Goal: Information Seeking & Learning: Learn about a topic

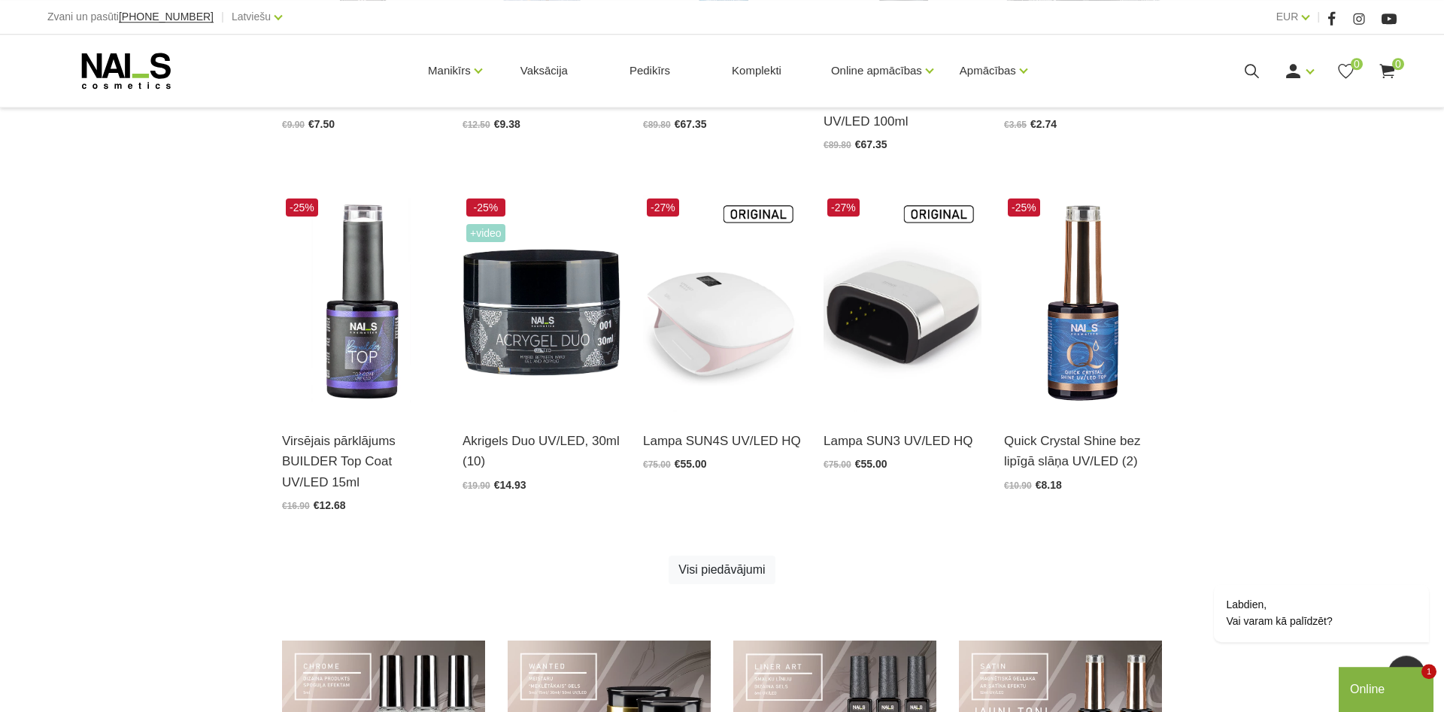
scroll to position [679, 0]
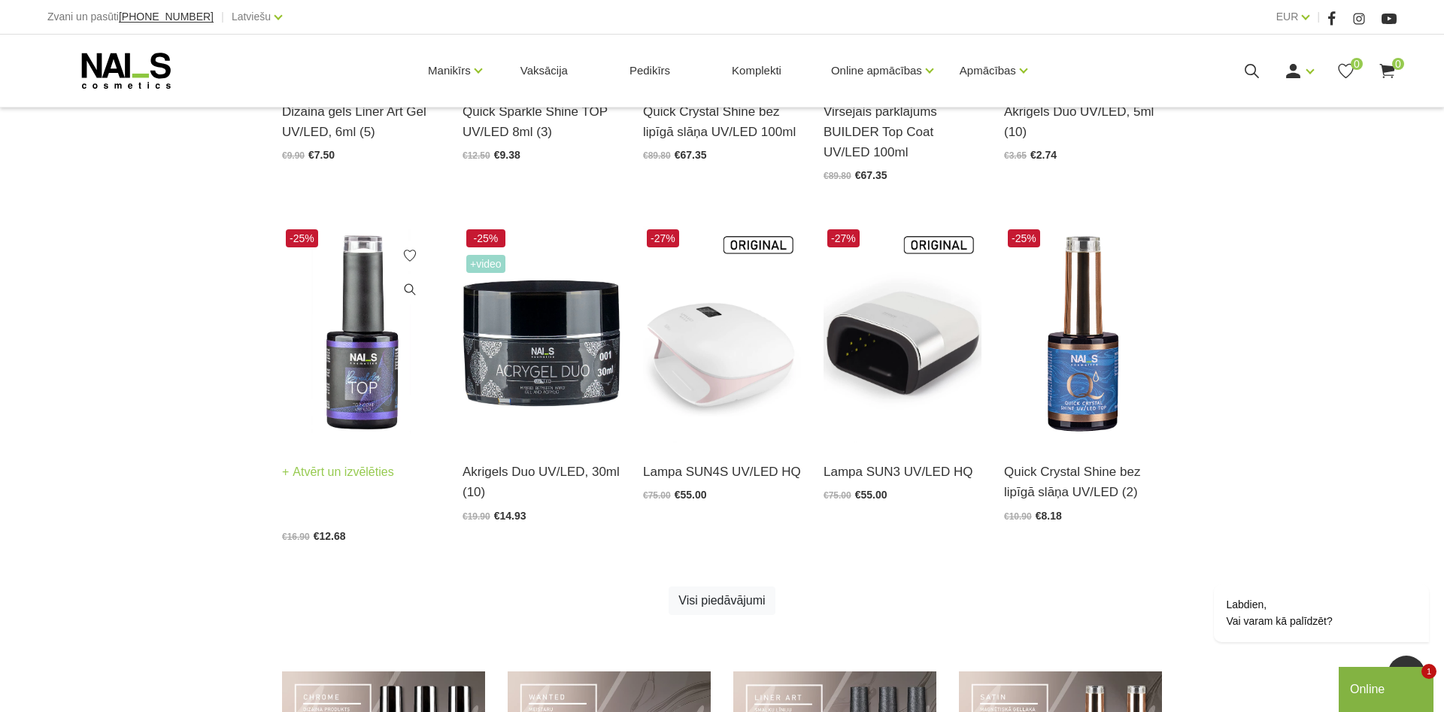
click at [351, 381] on img at bounding box center [361, 334] width 158 height 217
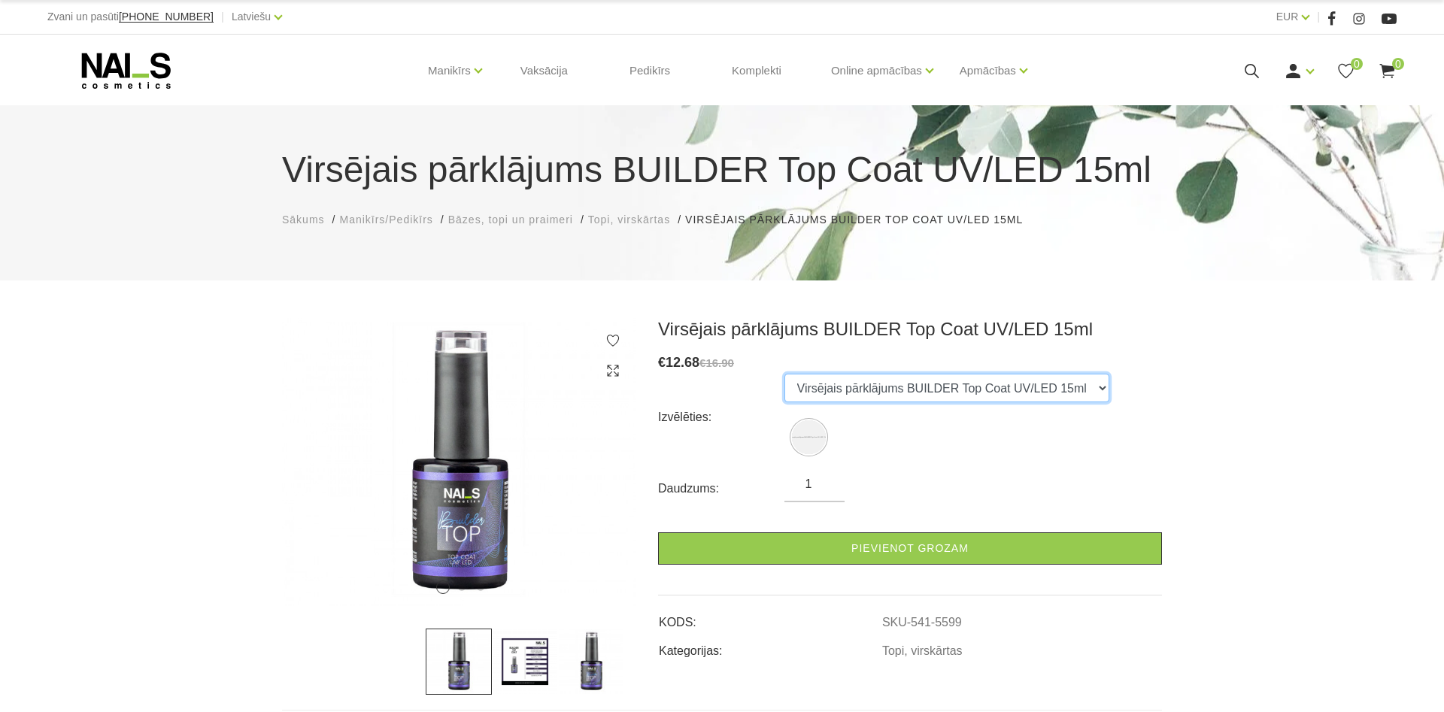
click at [785, 374] on select "Virsējais pārklājums BUILDER Top Coat UV/LED 15ml" at bounding box center [947, 388] width 325 height 29
click at [1087, 387] on select "Virsējais pārklājums BUILDER Top Coat UV/LED 15ml" at bounding box center [947, 388] width 325 height 29
click at [1221, 399] on div "1 2 3 Virsējais pārklājums BUILDER Top Coat UV/LED 15ml € 12.68 €16.90 Izvēlēti…" at bounding box center [722, 669] width 1444 height 703
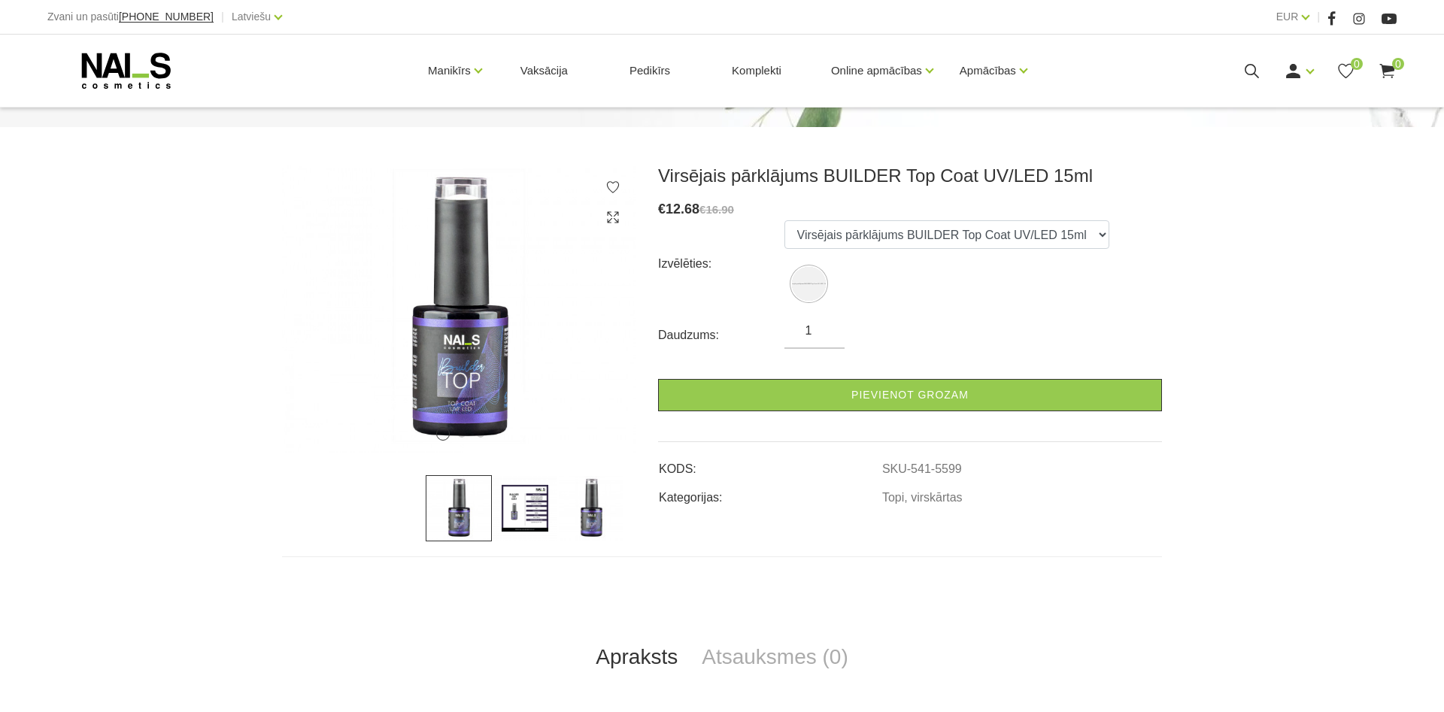
scroll to position [230, 0]
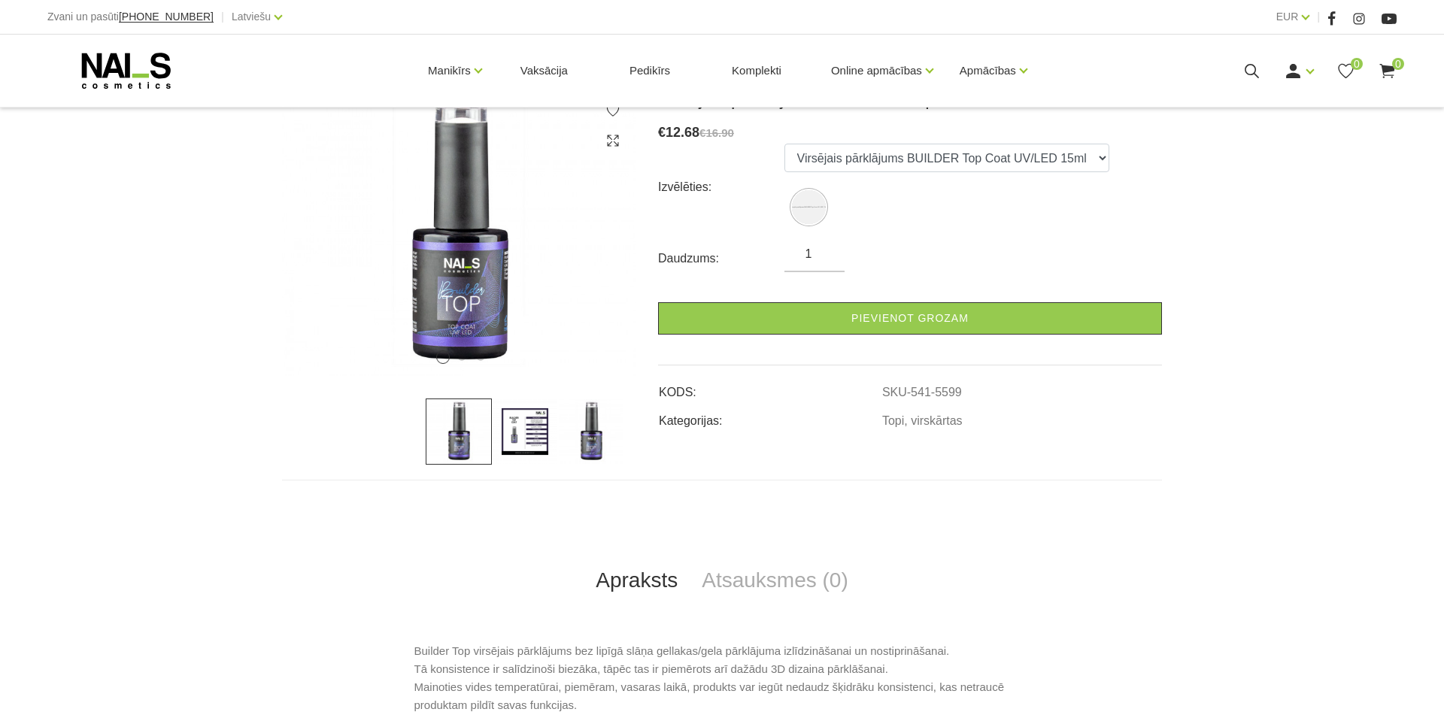
click at [518, 448] on img at bounding box center [525, 432] width 66 height 66
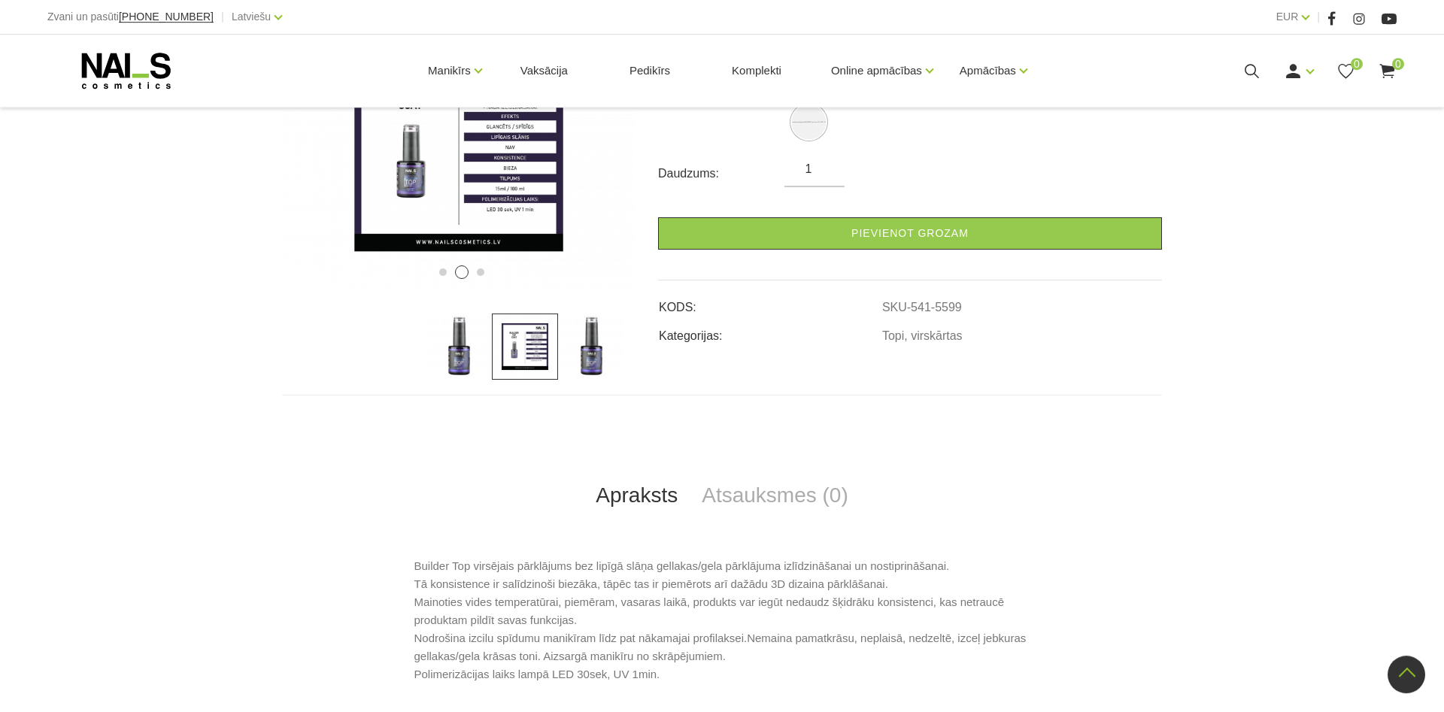
scroll to position [302, 0]
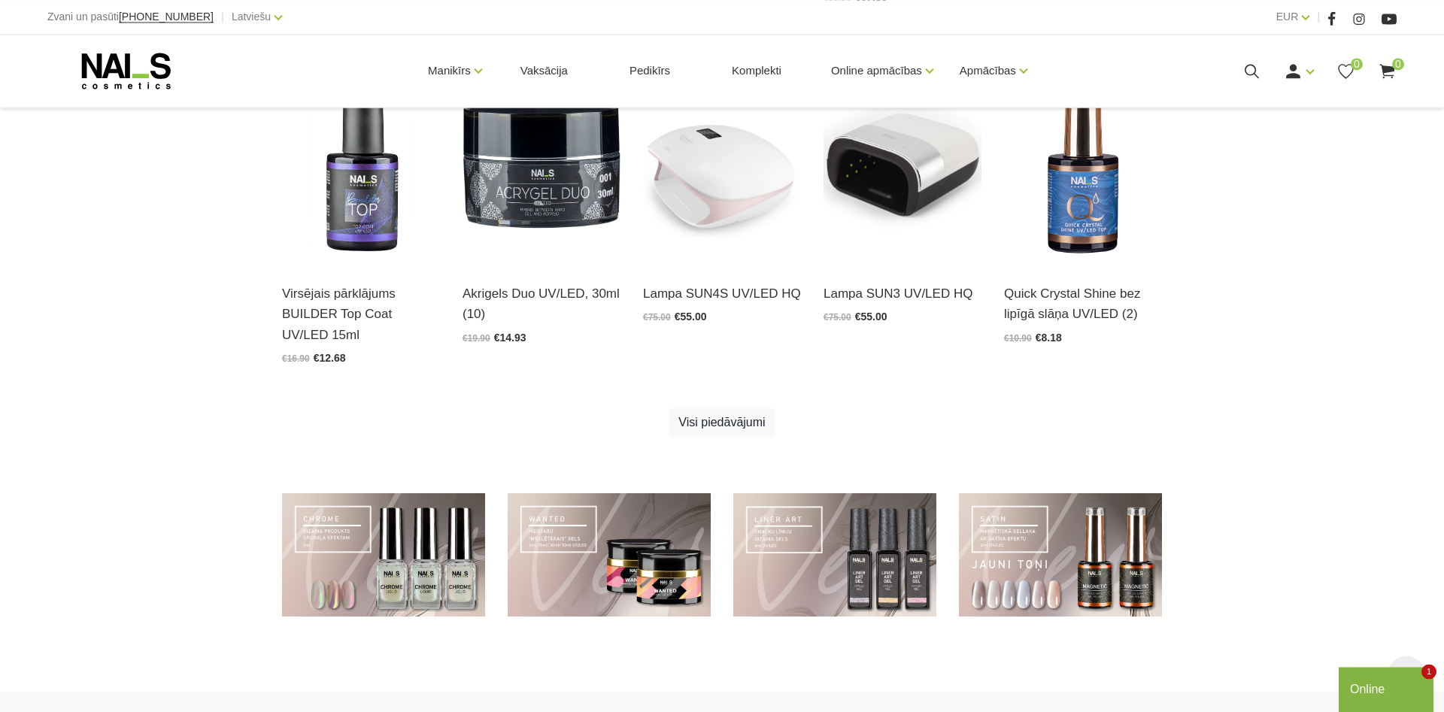
scroll to position [909, 0]
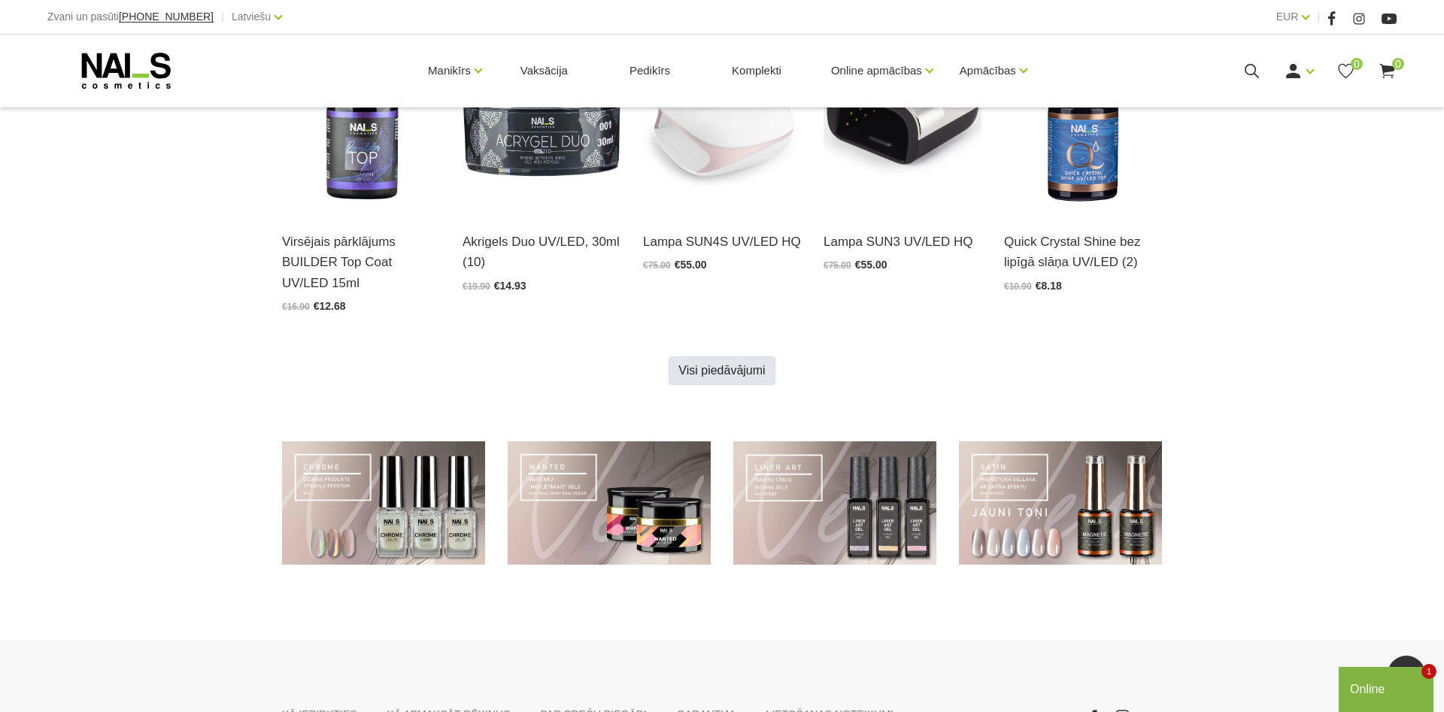
click at [706, 375] on link "Visi piedāvājumi" at bounding box center [722, 371] width 106 height 29
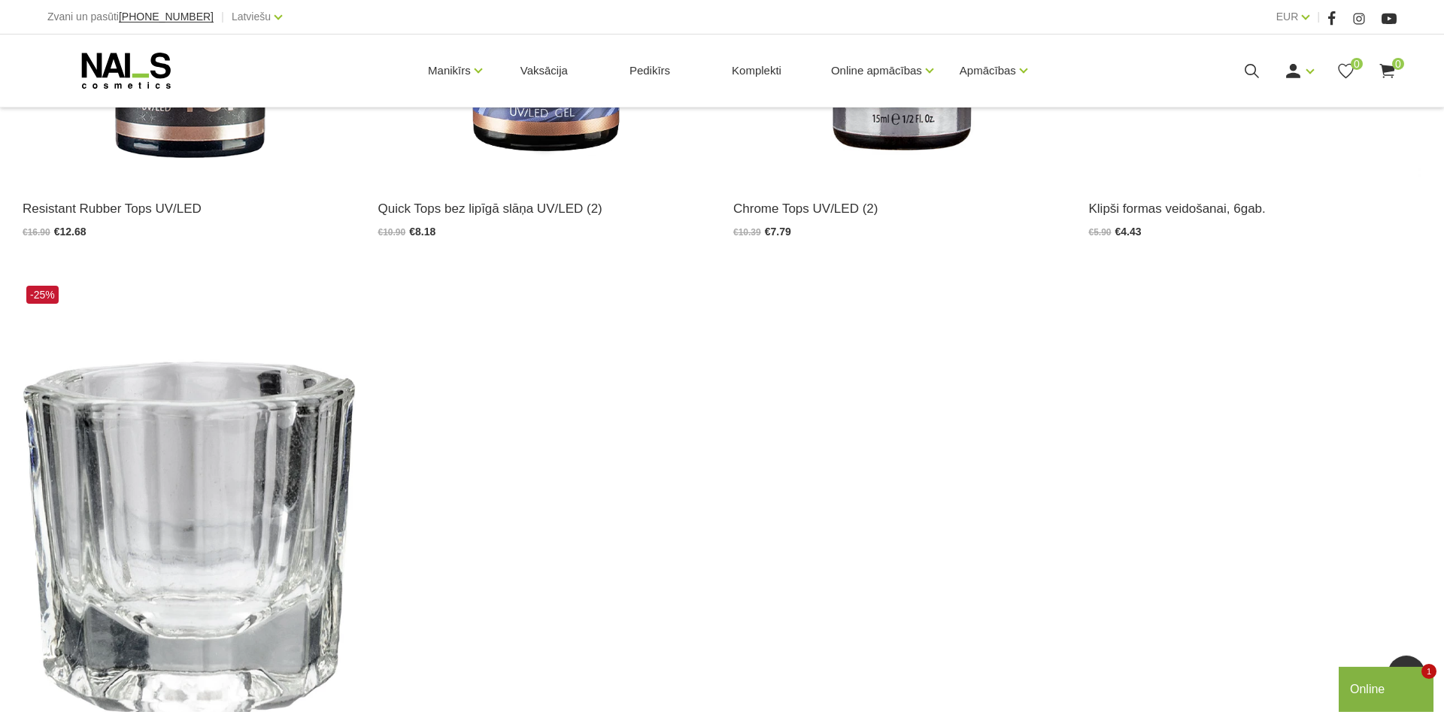
scroll to position [2762, 0]
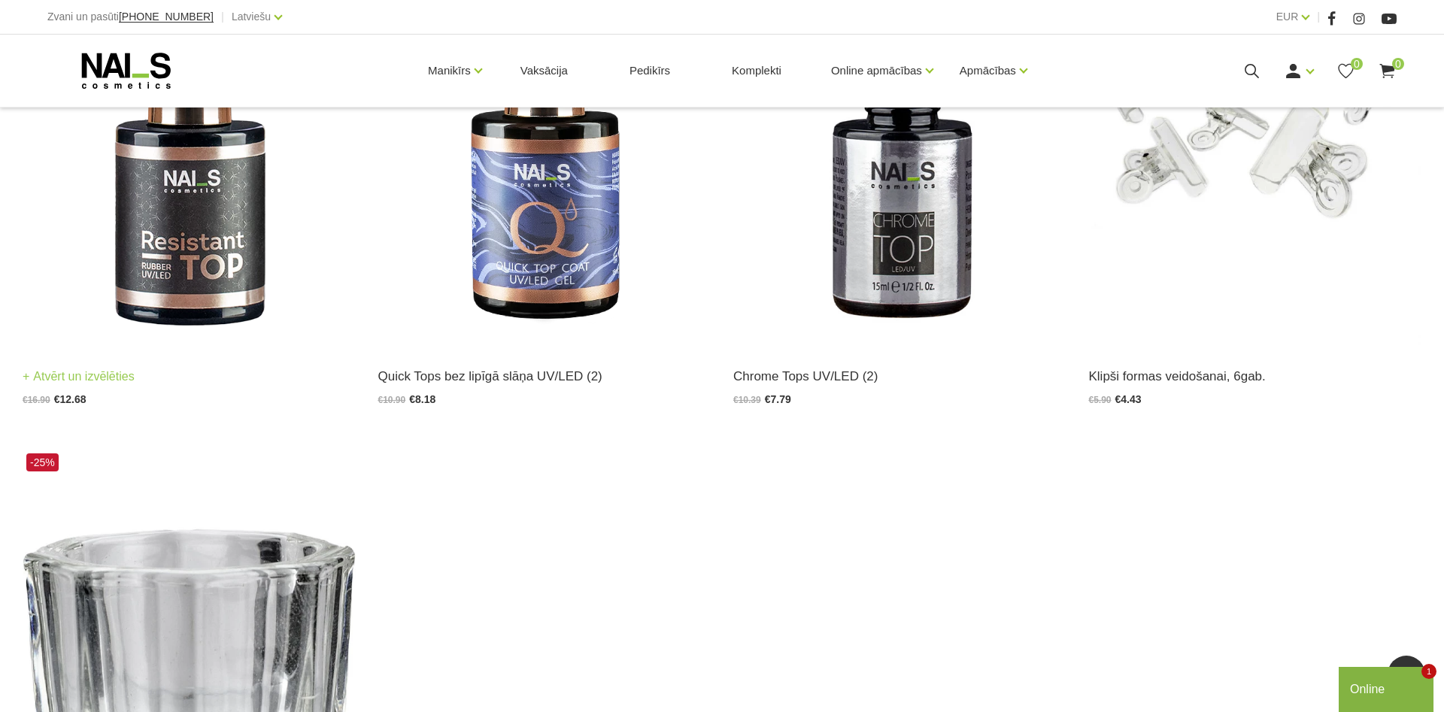
click at [164, 280] on img at bounding box center [189, 118] width 333 height 458
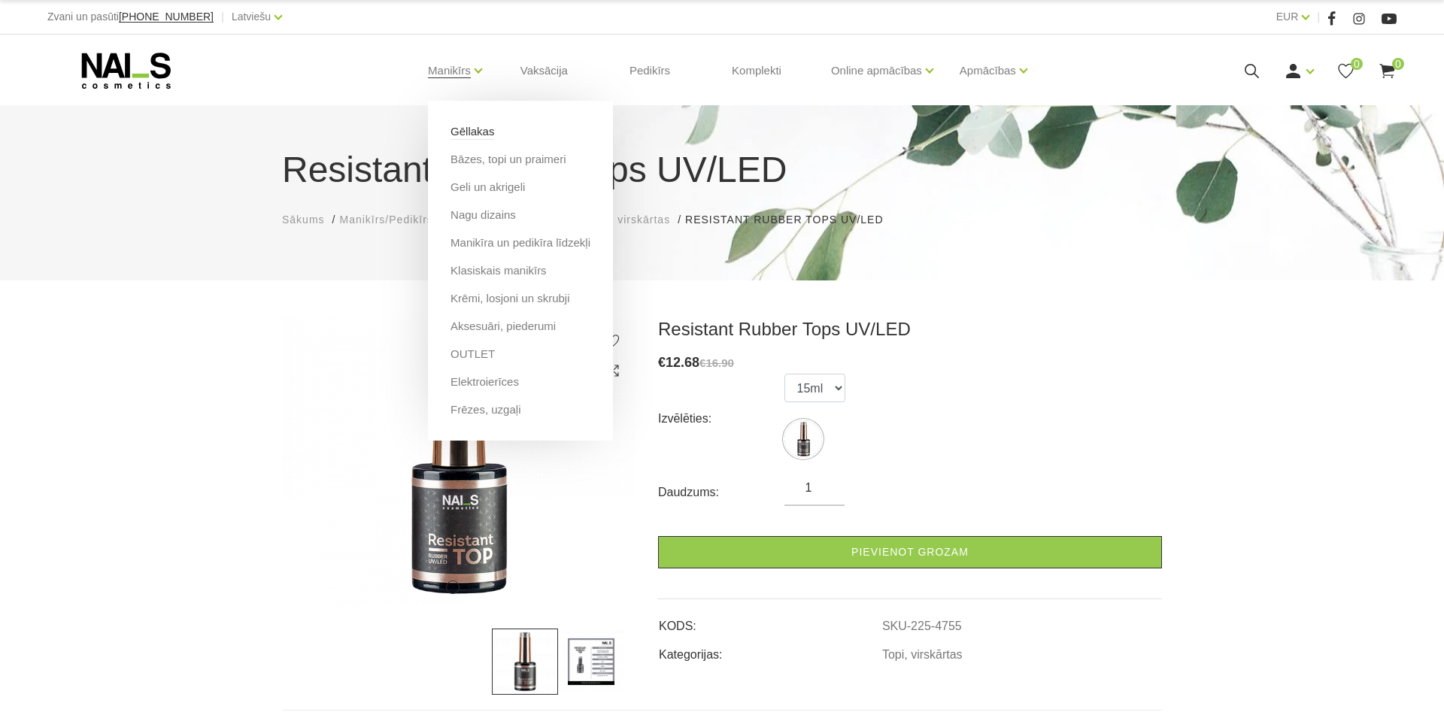
click at [485, 135] on link "Gēllakas" at bounding box center [473, 131] width 44 height 17
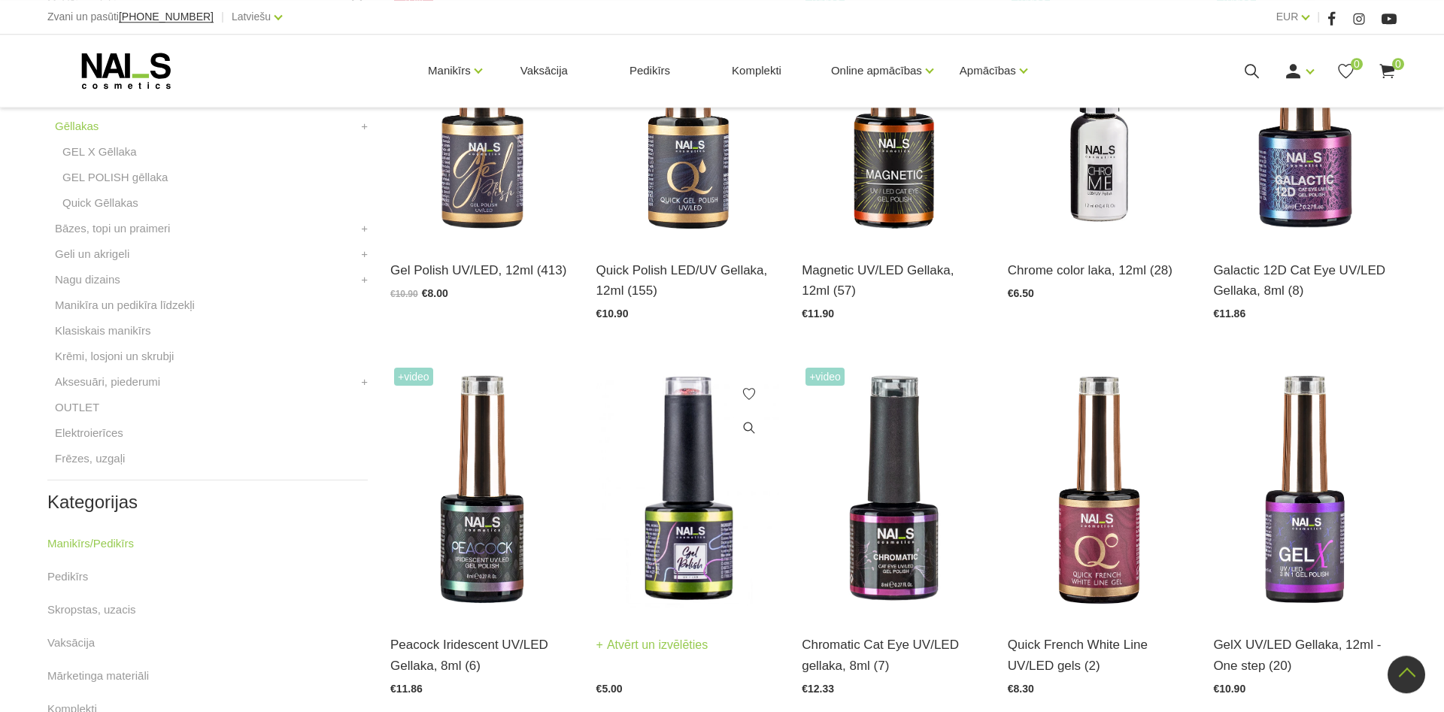
scroll to position [537, 0]
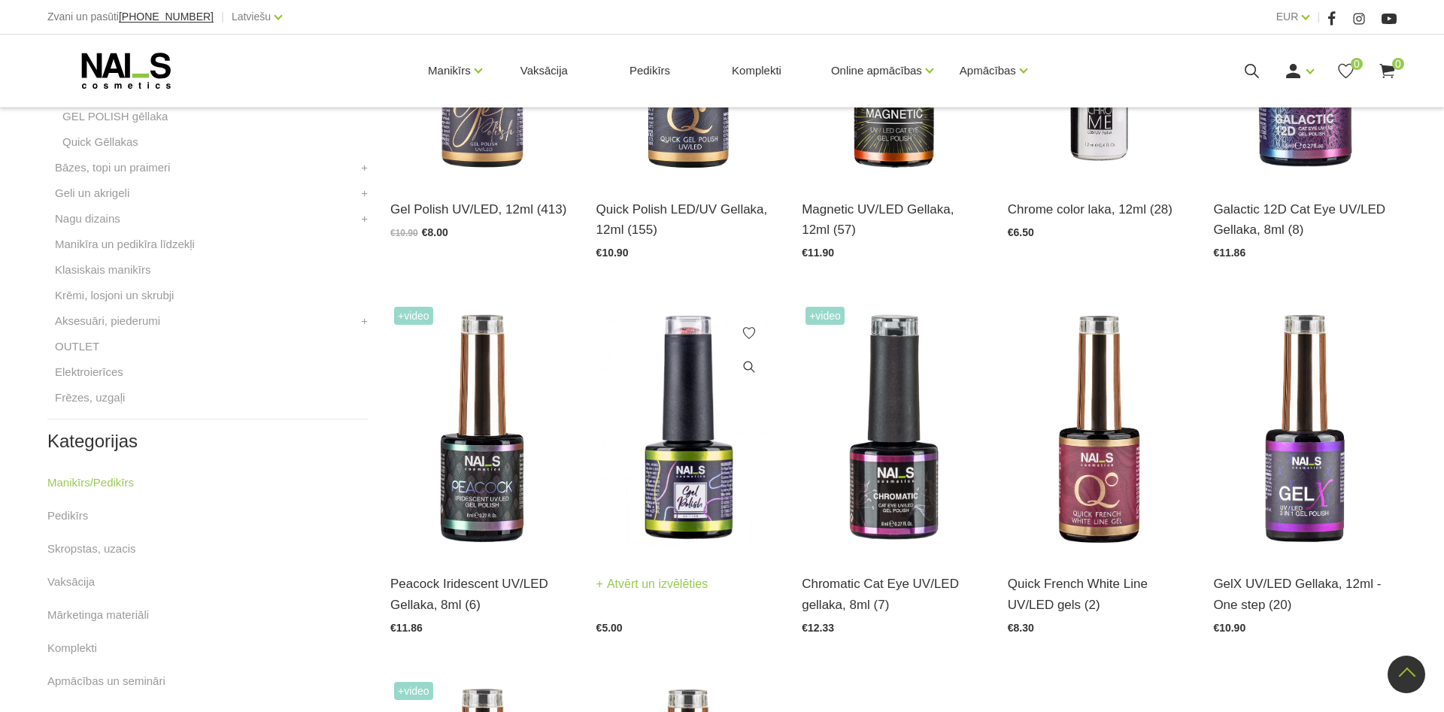
click at [673, 461] on img at bounding box center [689, 429] width 184 height 252
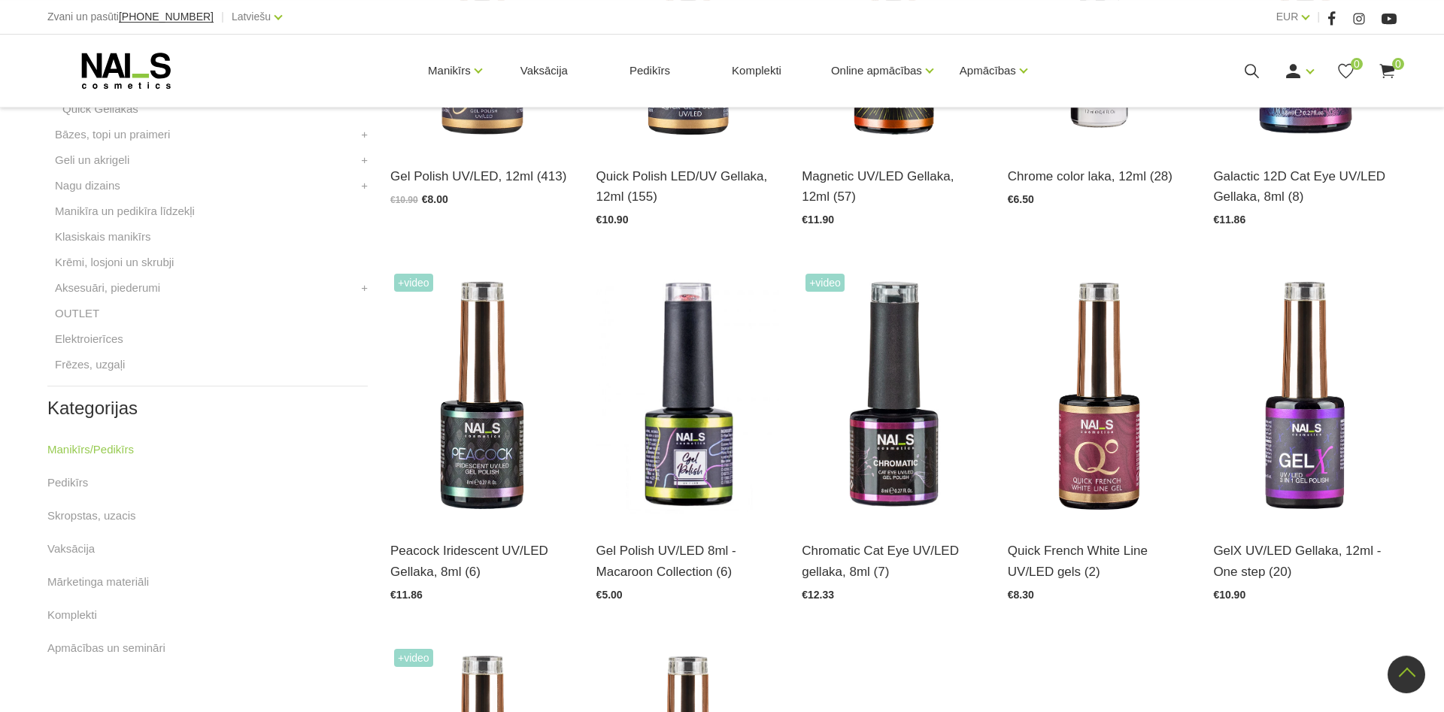
scroll to position [384, 0]
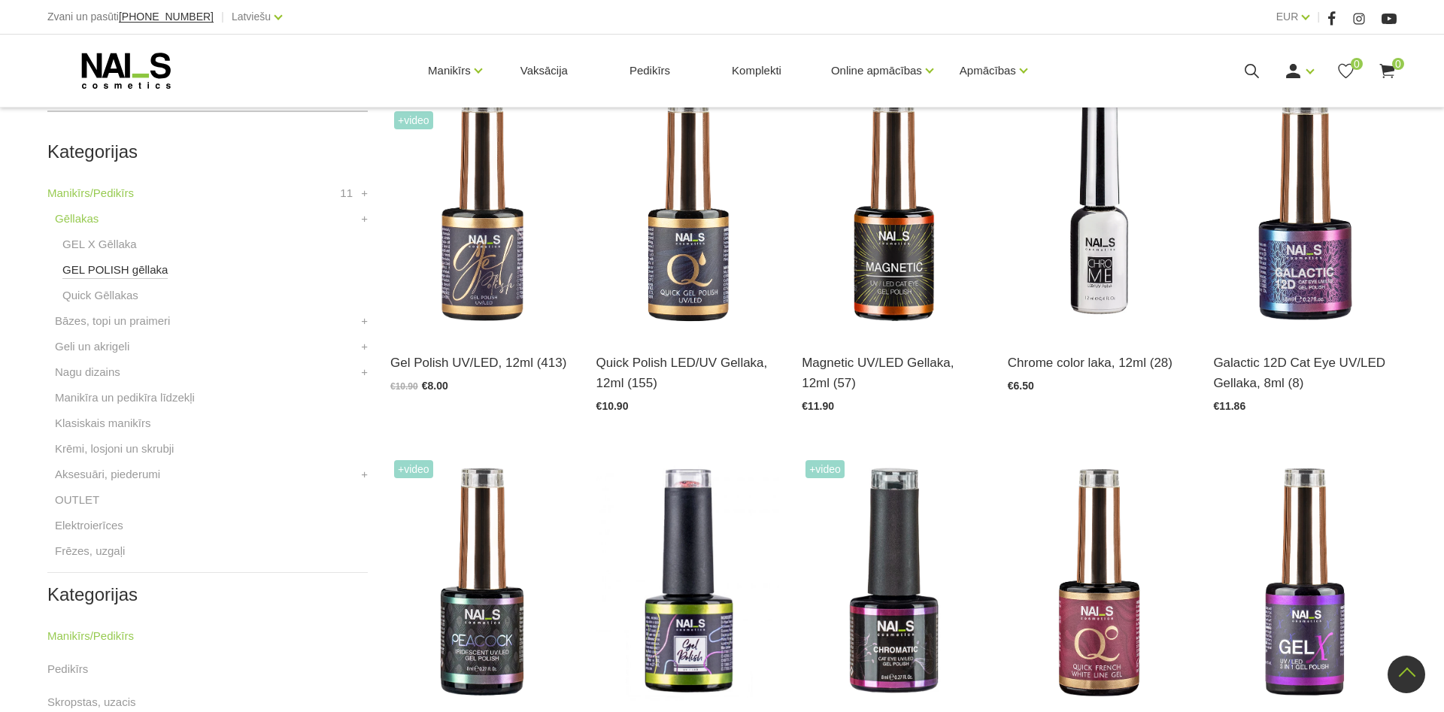
click at [118, 273] on link "GEL POLISH gēllaka" at bounding box center [114, 270] width 105 height 18
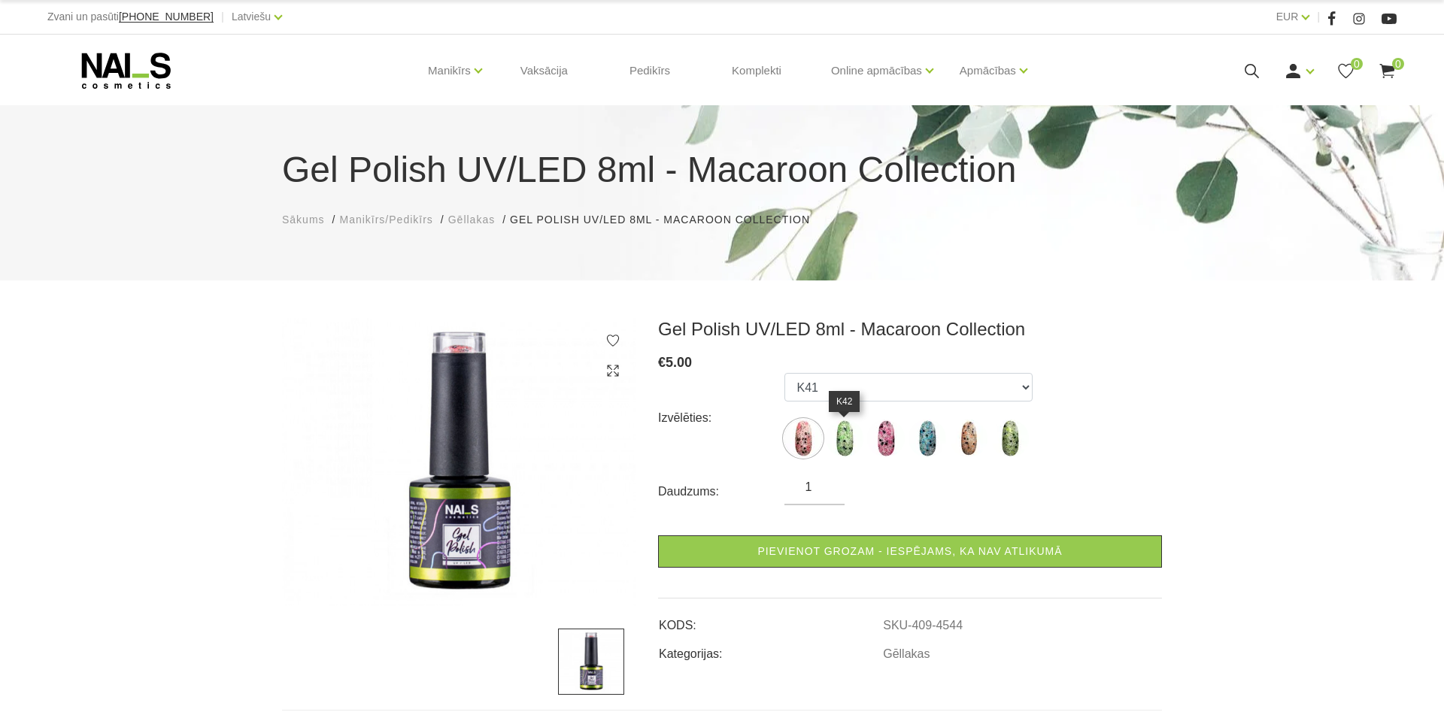
click at [842, 439] on img at bounding box center [845, 439] width 38 height 38
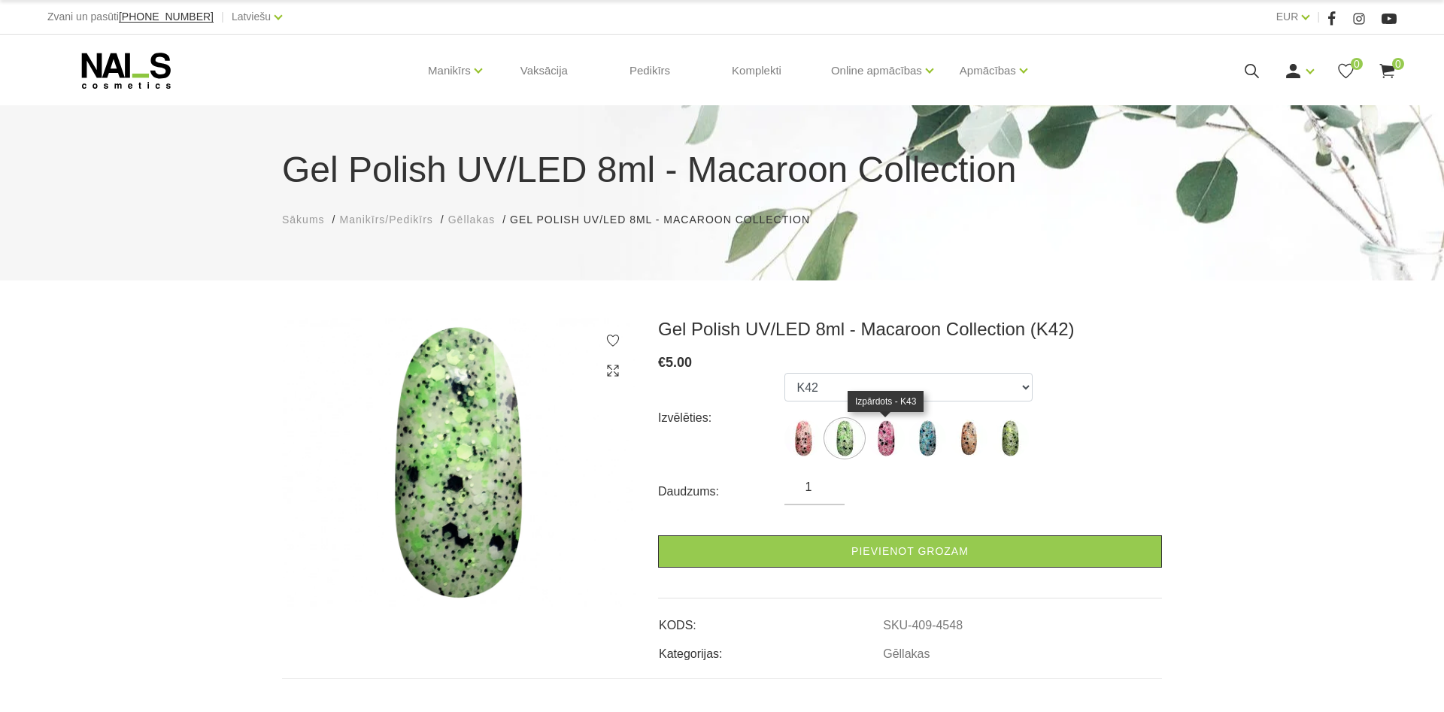
click at [883, 439] on img at bounding box center [886, 439] width 38 height 38
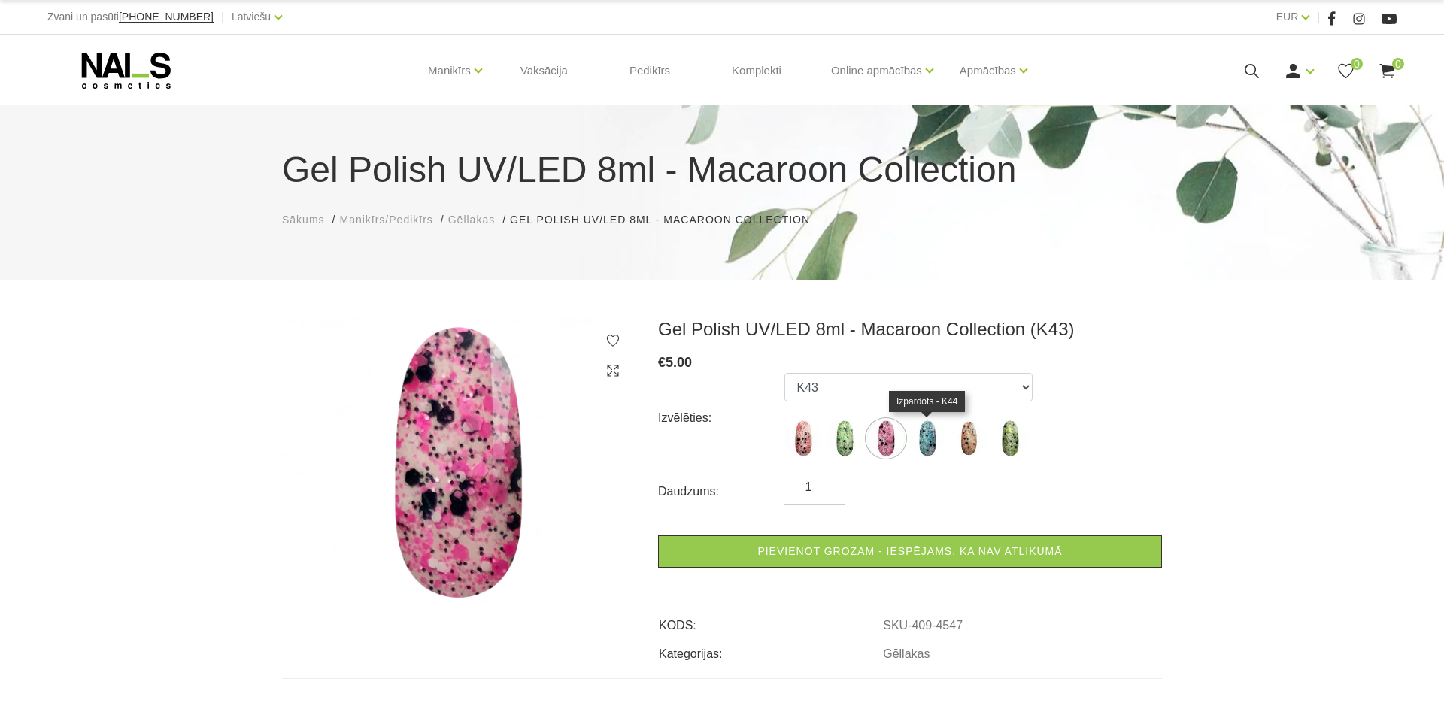
click at [922, 439] on img at bounding box center [928, 439] width 38 height 38
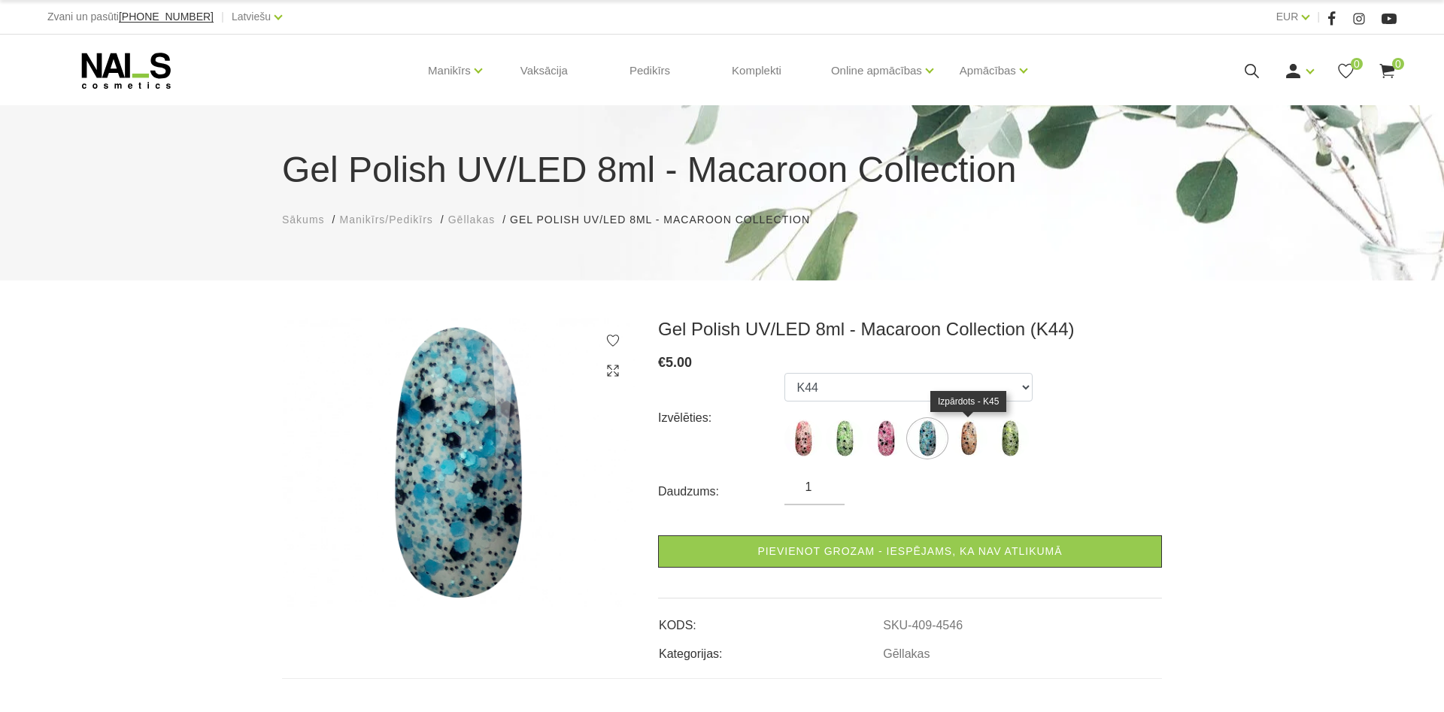
click at [966, 436] on img at bounding box center [969, 439] width 38 height 38
select select "4549"
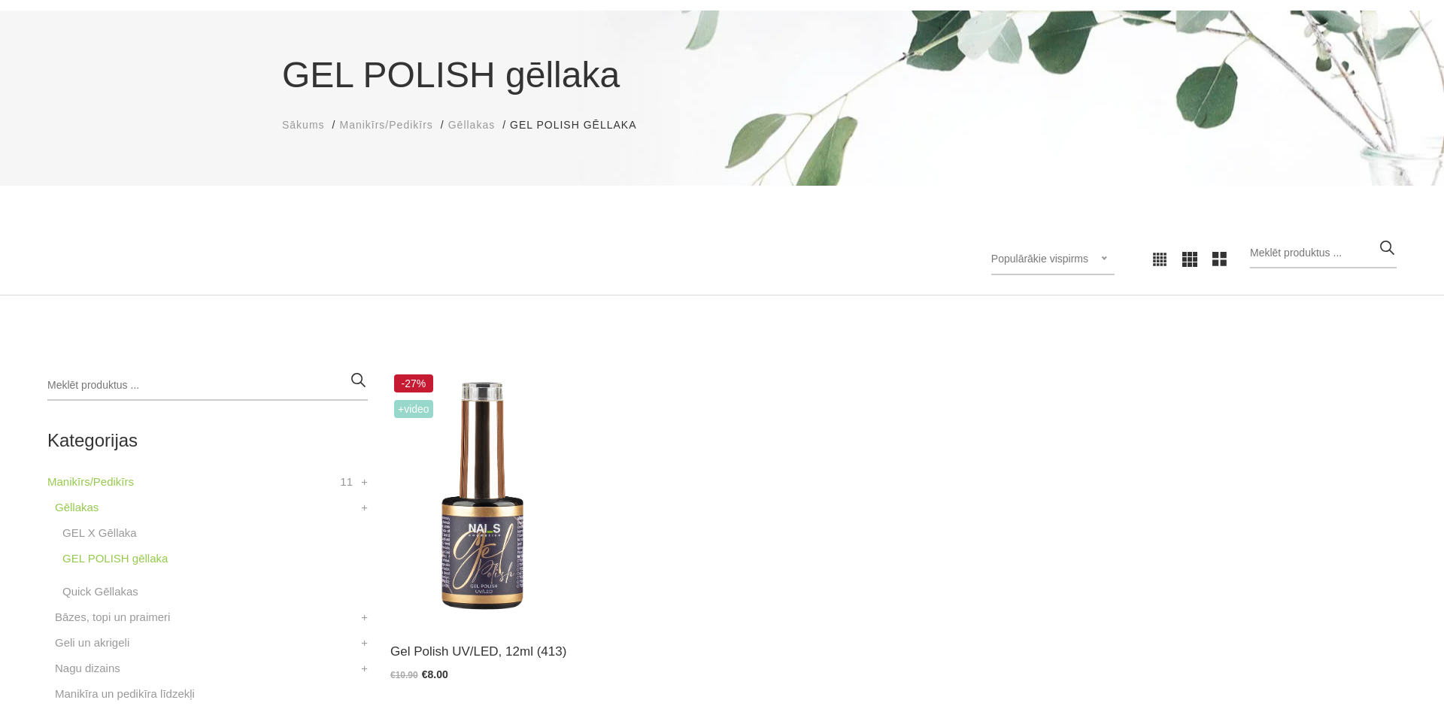
scroll to position [230, 0]
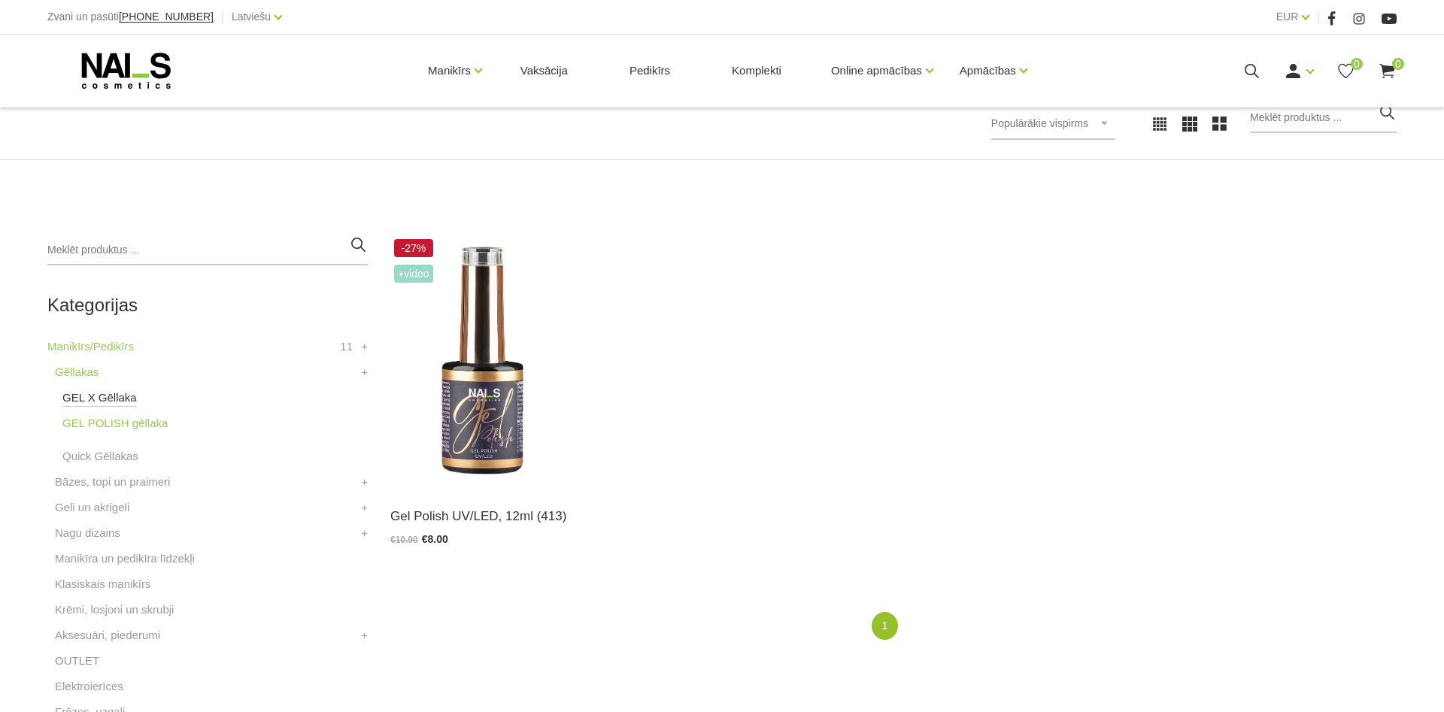
click at [82, 402] on link "GEL X Gēllaka" at bounding box center [99, 398] width 74 height 18
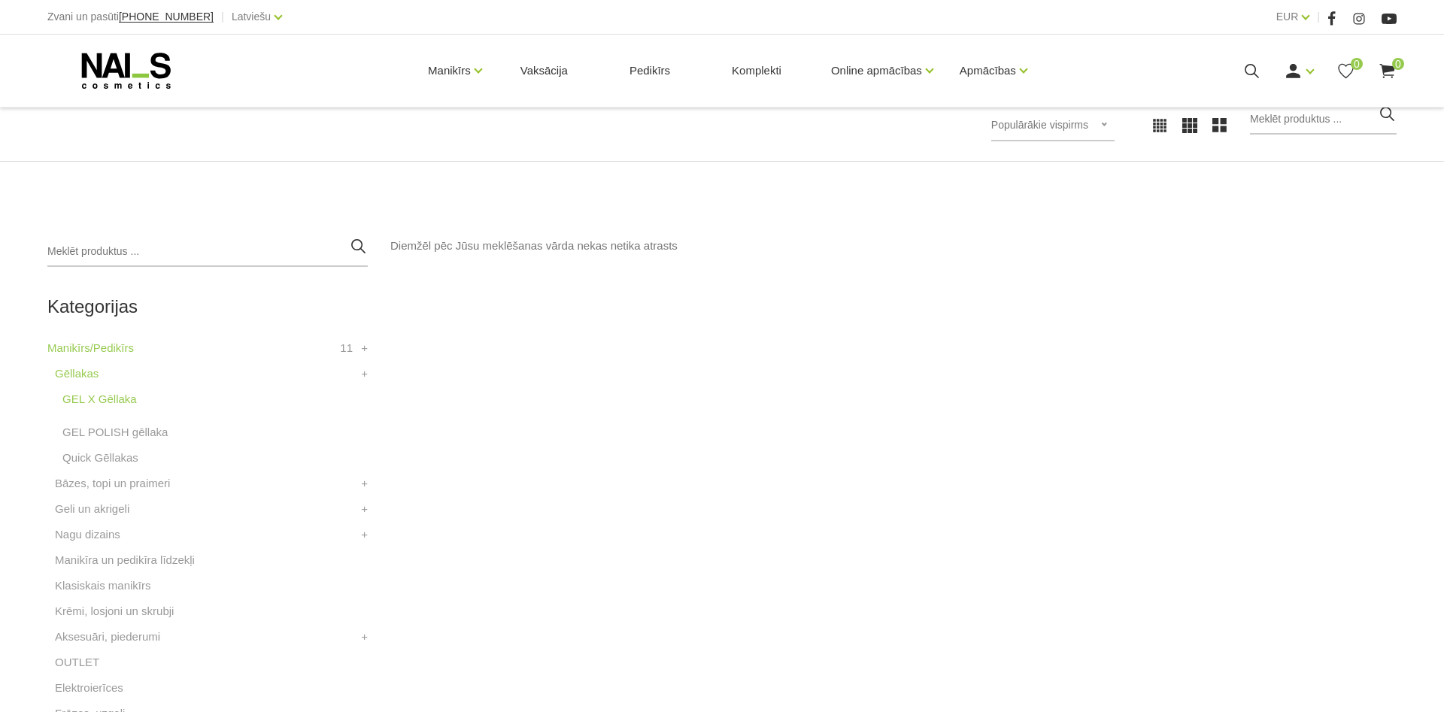
scroll to position [230, 0]
click at [101, 458] on link "Quick Gēllakas" at bounding box center [100, 457] width 76 height 18
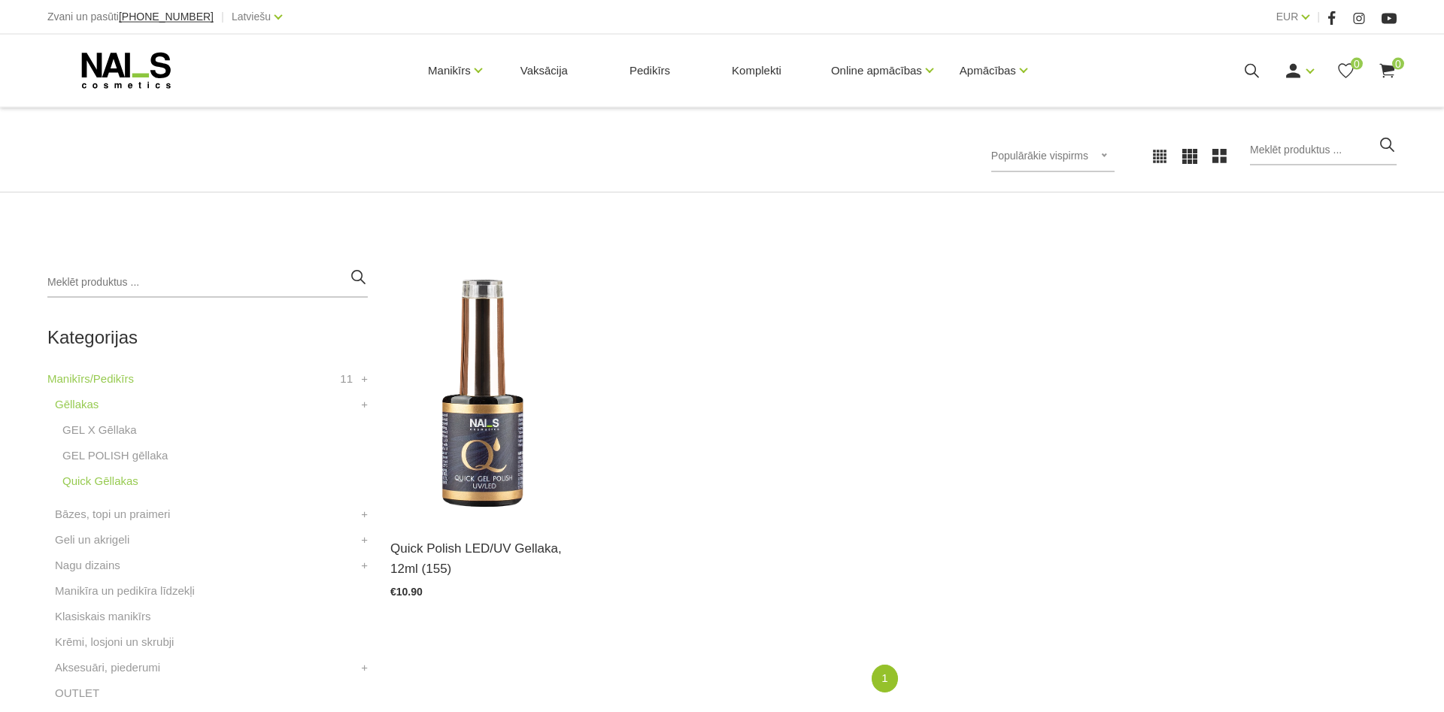
scroll to position [230, 0]
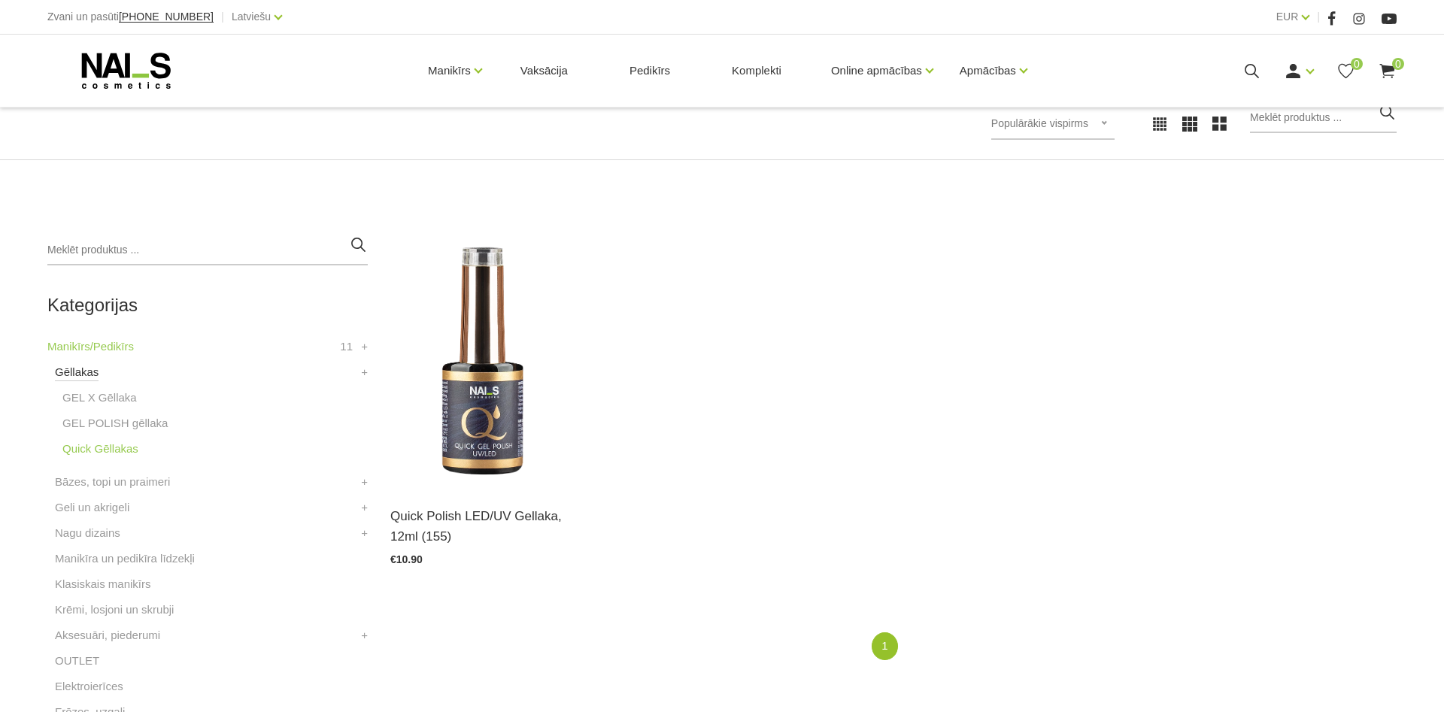
click at [87, 372] on link "Gēllakas" at bounding box center [77, 372] width 44 height 18
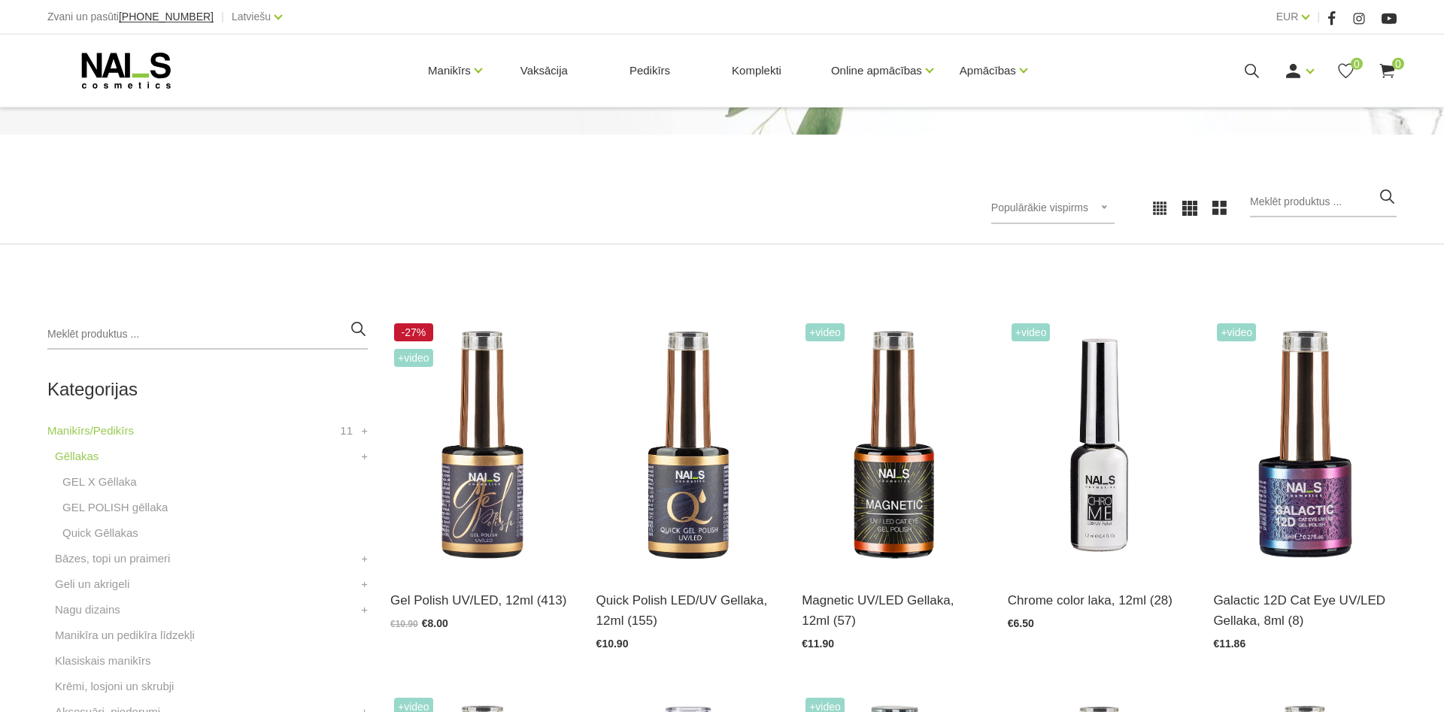
scroll to position [307, 0]
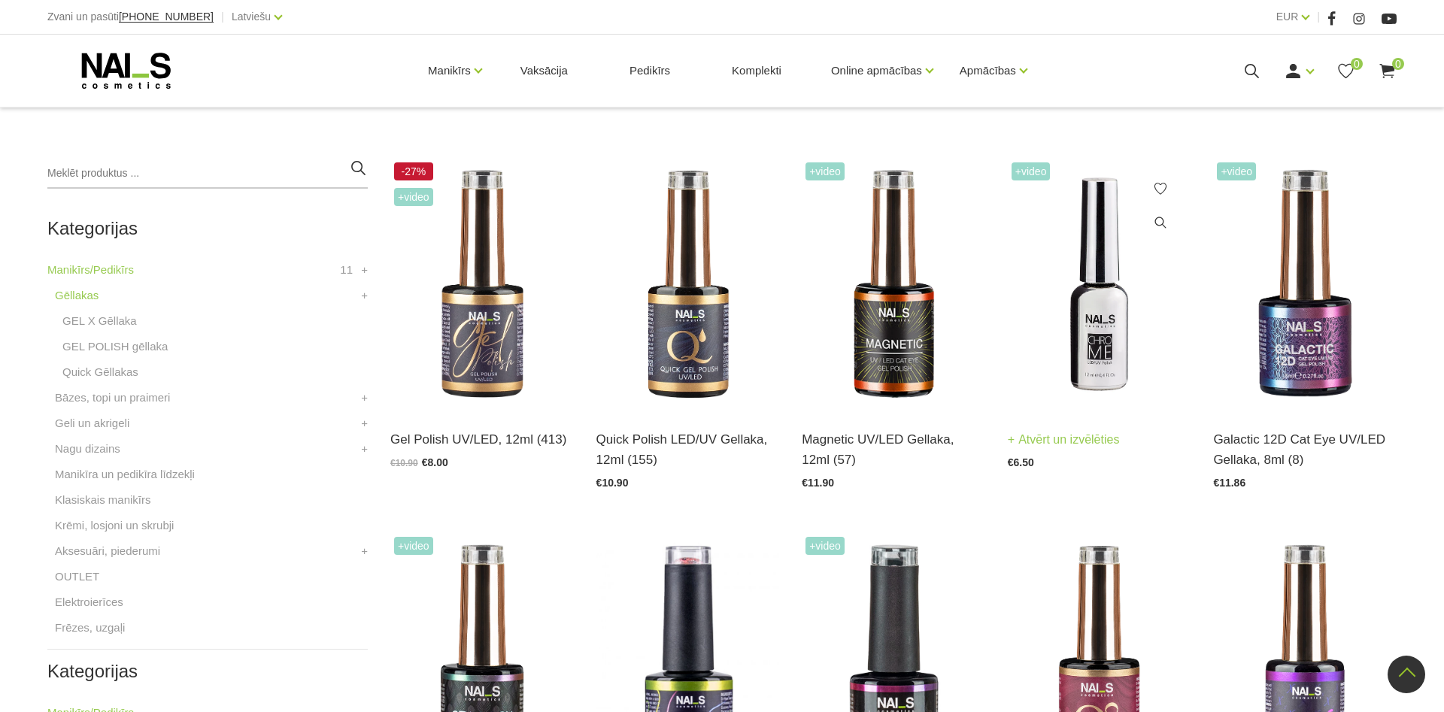
click at [1079, 345] on img at bounding box center [1100, 285] width 184 height 252
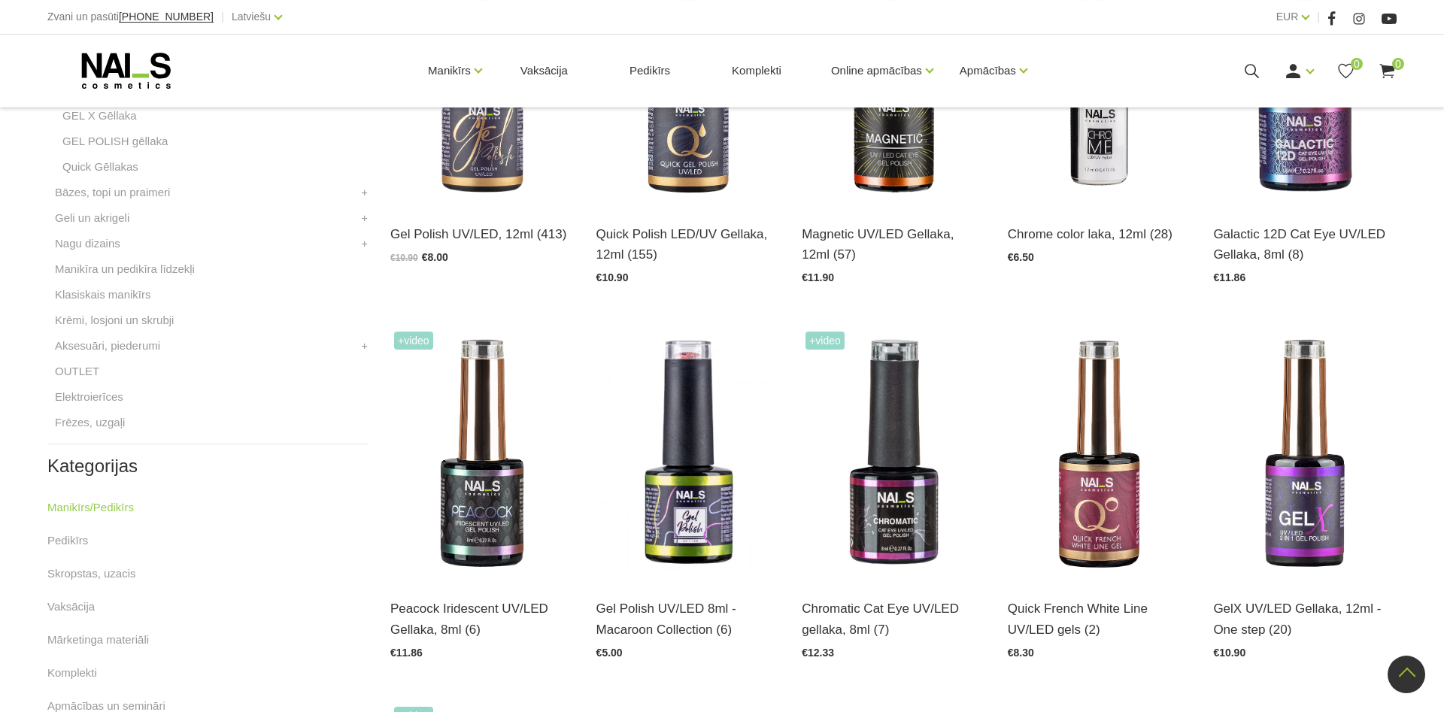
scroll to position [537, 0]
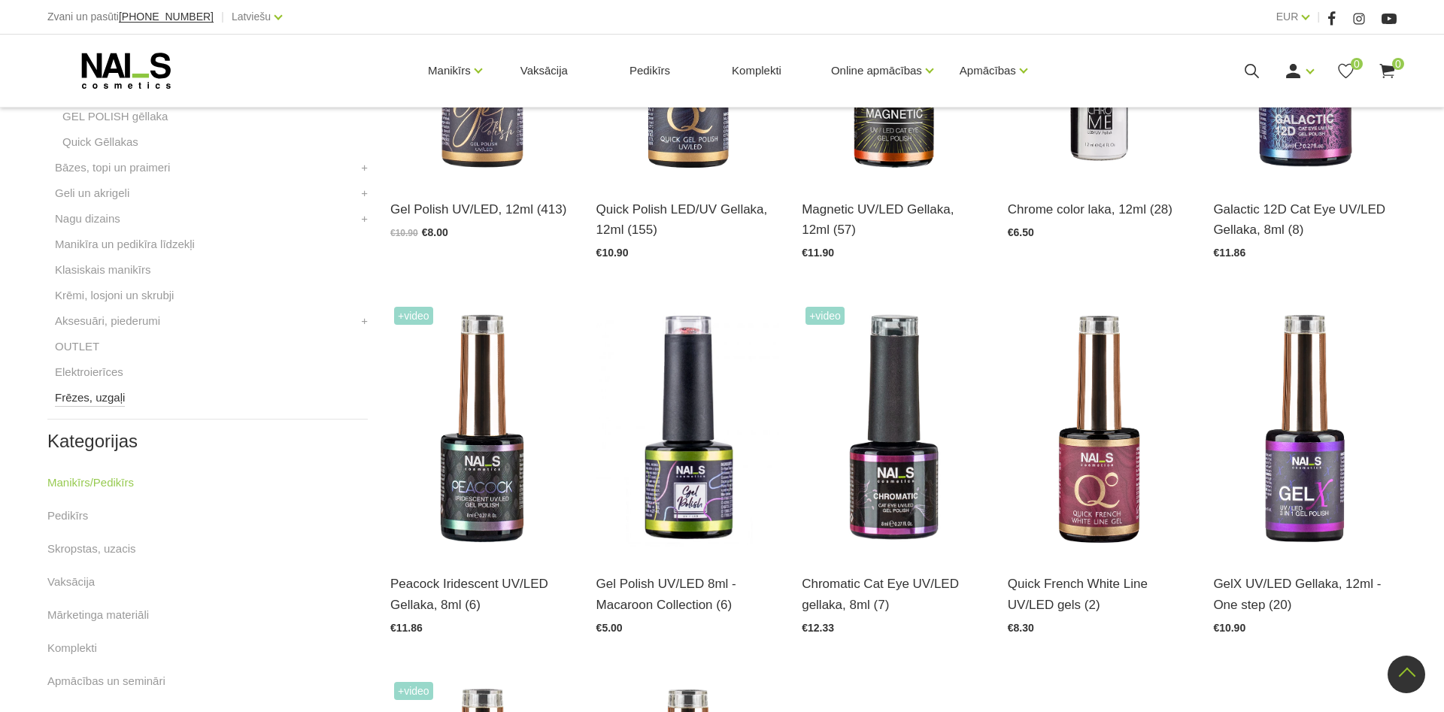
click at [80, 396] on link "Frēzes, uzgaļi" at bounding box center [90, 398] width 70 height 18
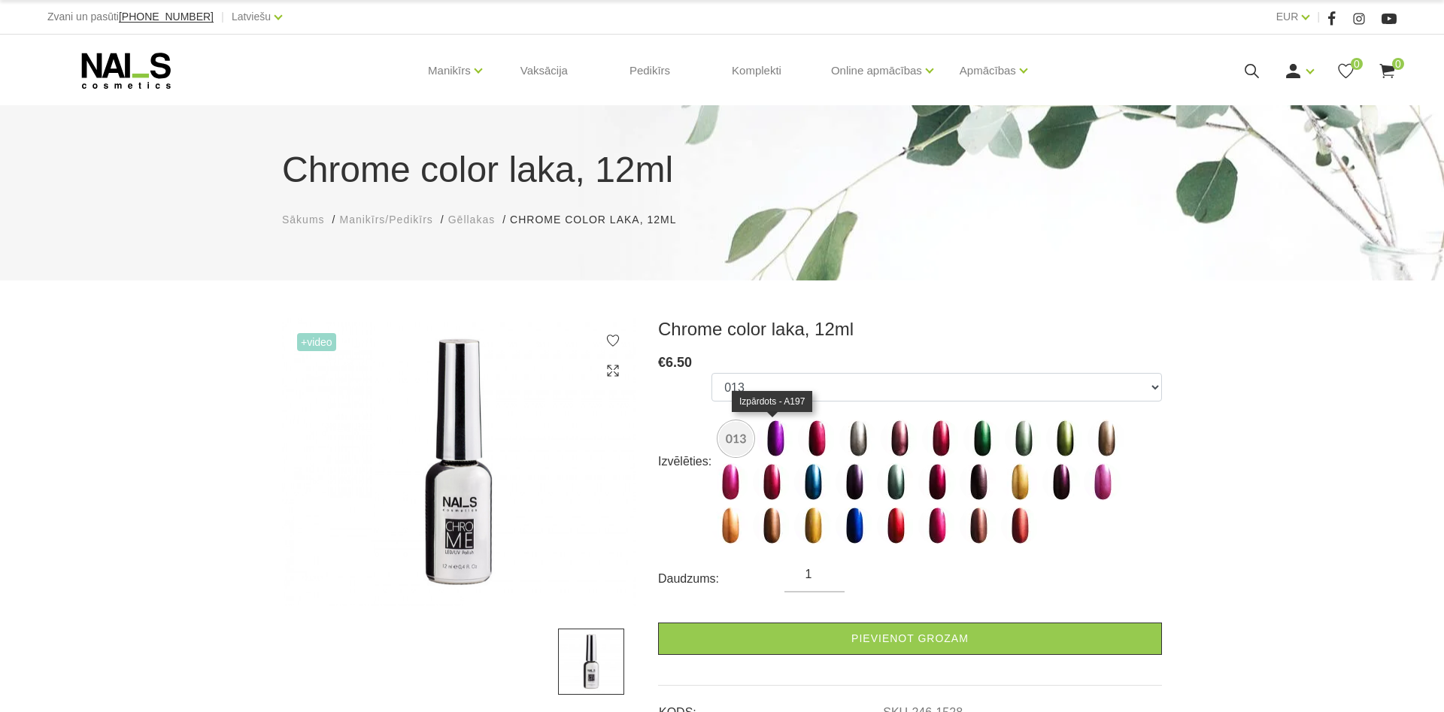
click at [778, 442] on img at bounding box center [776, 439] width 38 height 38
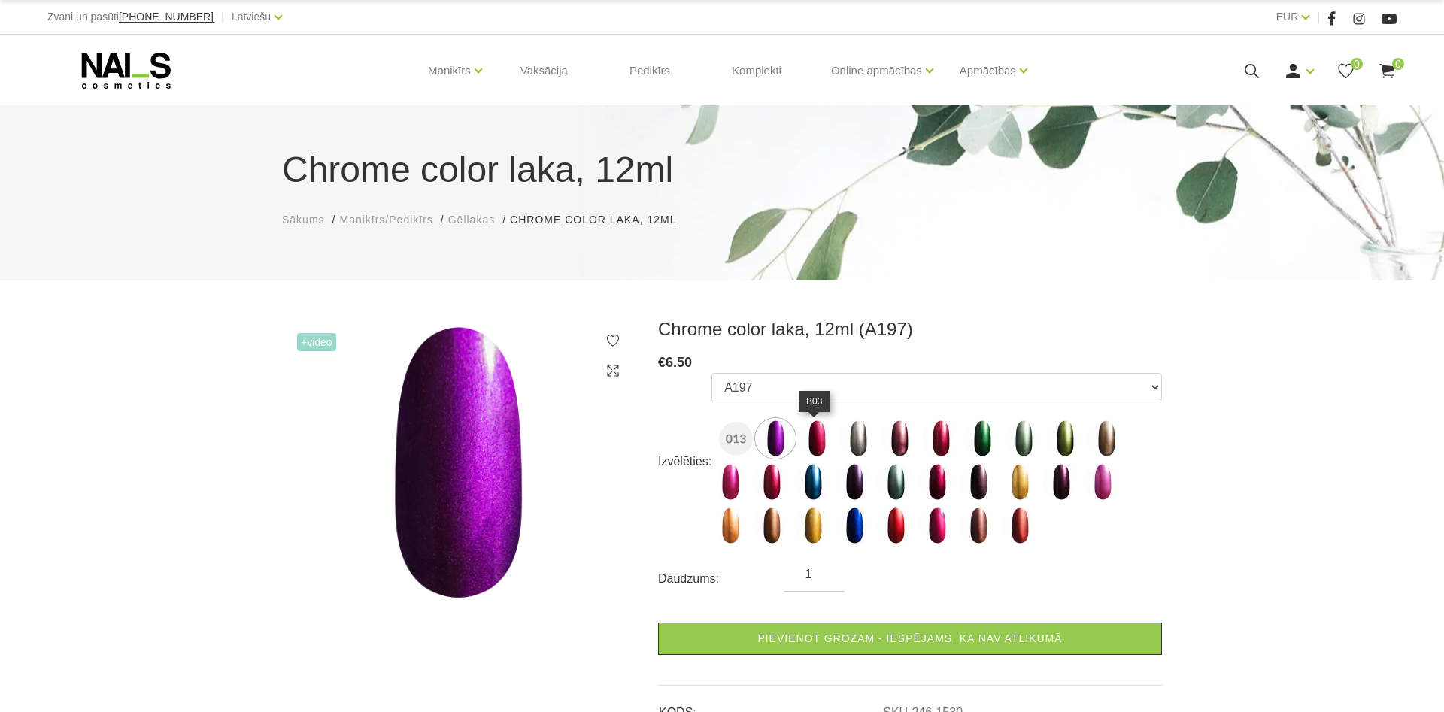
click at [806, 444] on img at bounding box center [817, 439] width 38 height 38
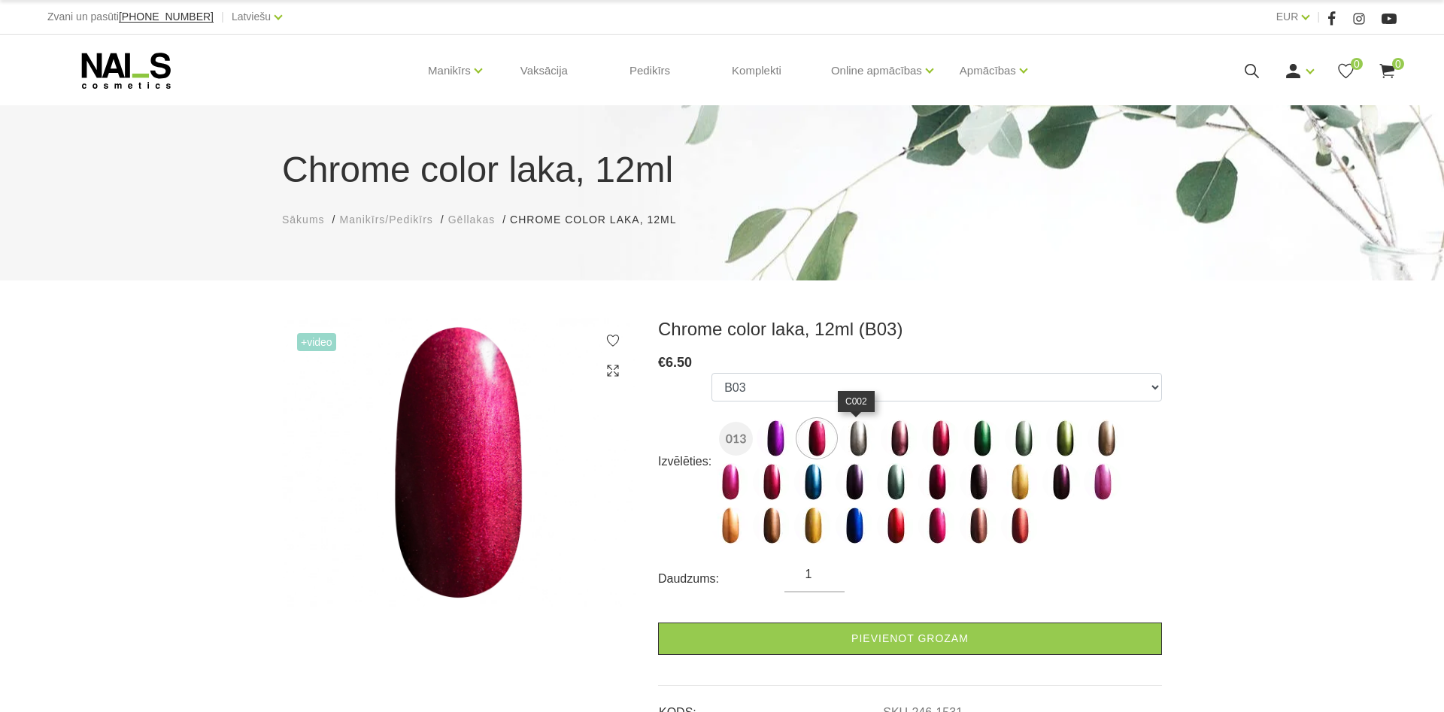
click at [849, 439] on img at bounding box center [858, 439] width 38 height 38
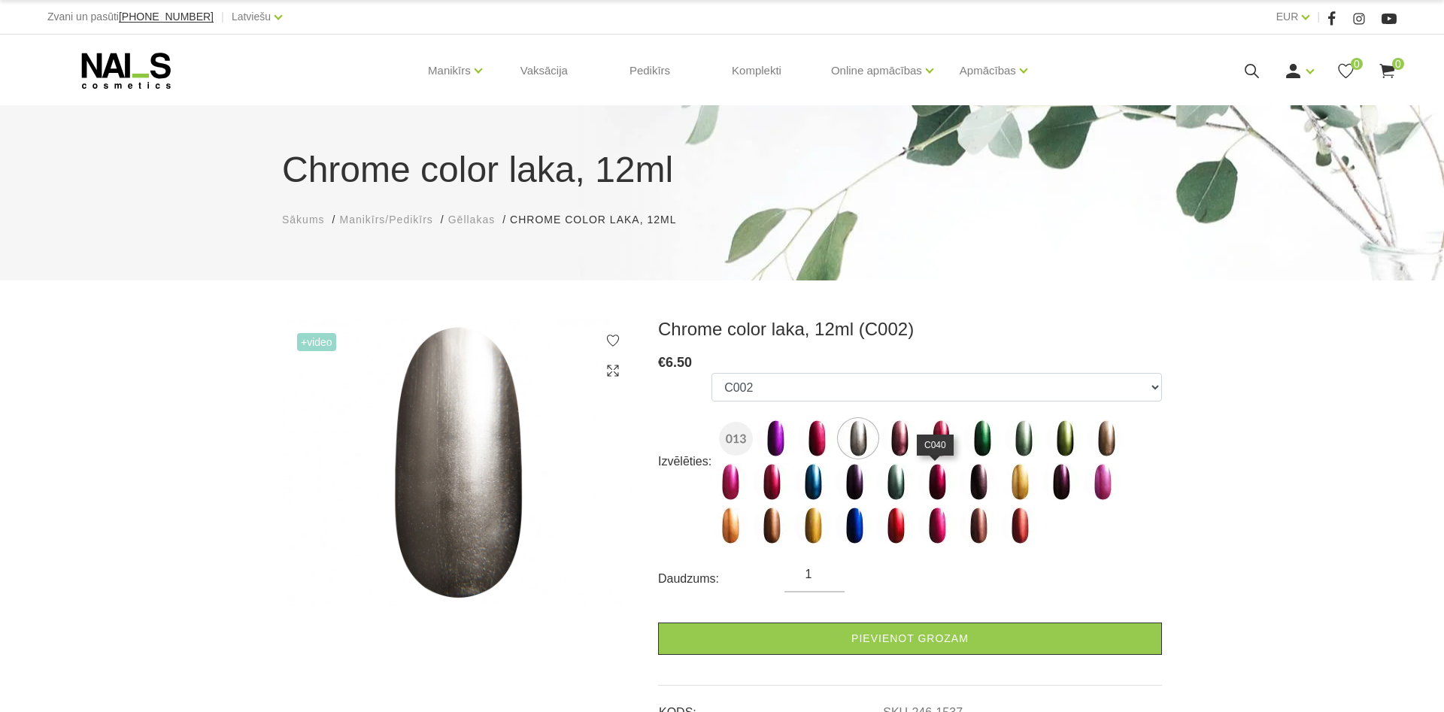
click at [946, 484] on img at bounding box center [937, 482] width 38 height 38
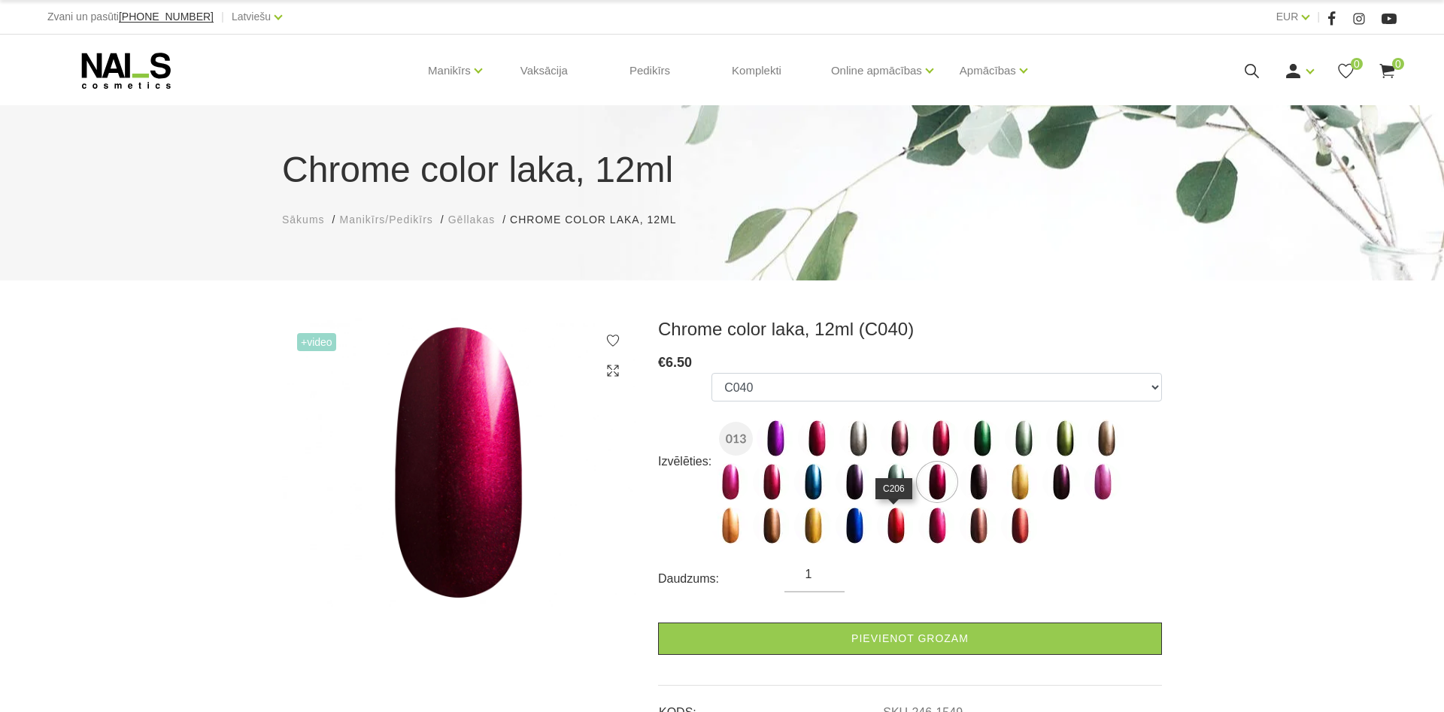
click at [888, 533] on img at bounding box center [896, 526] width 38 height 38
select select "1554"
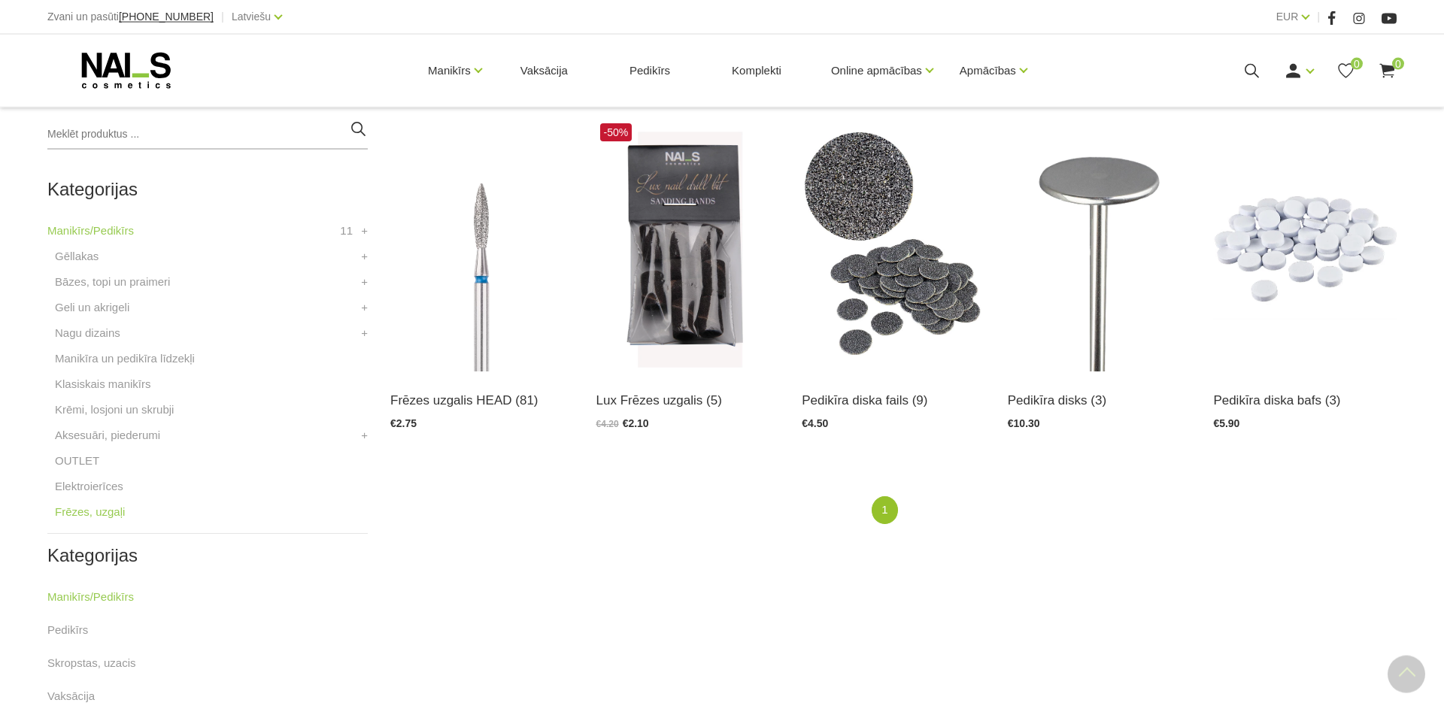
scroll to position [384, 0]
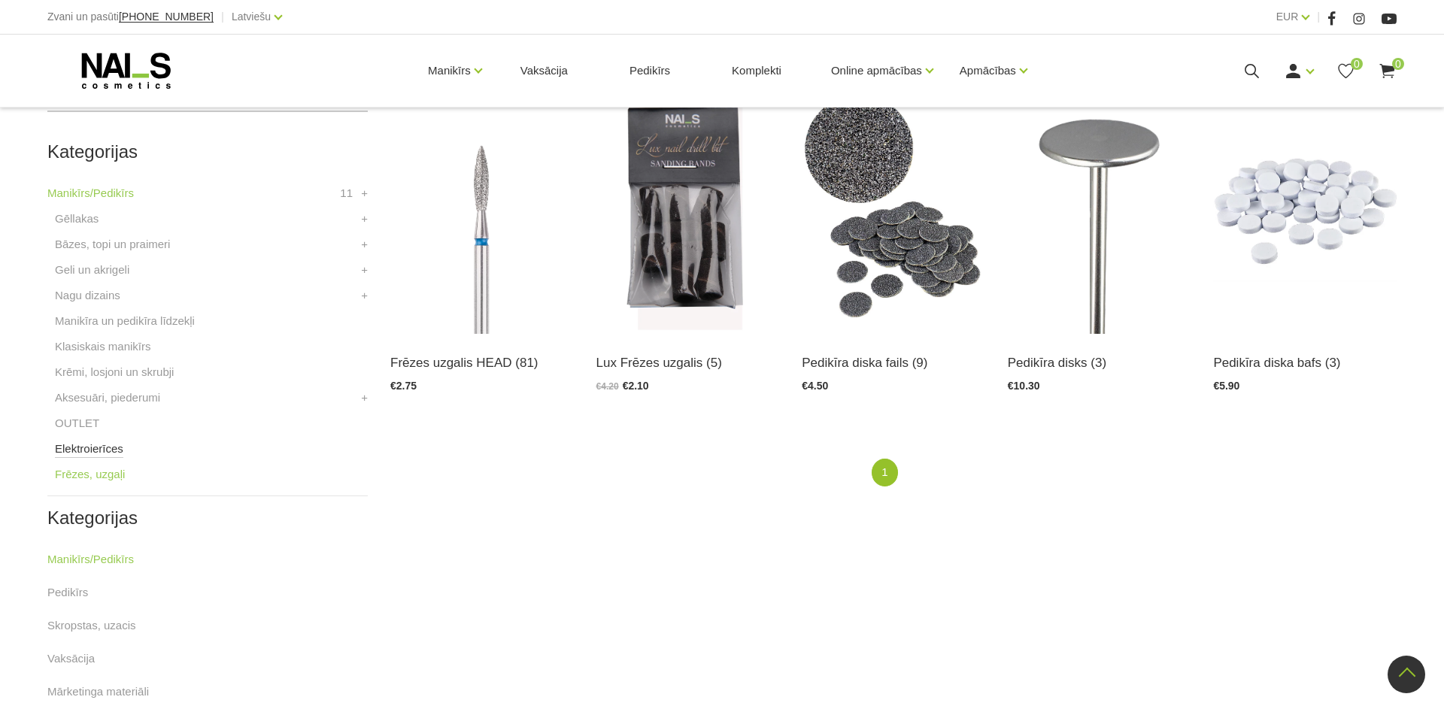
click at [86, 448] on link "Elektroierīces" at bounding box center [89, 449] width 68 height 18
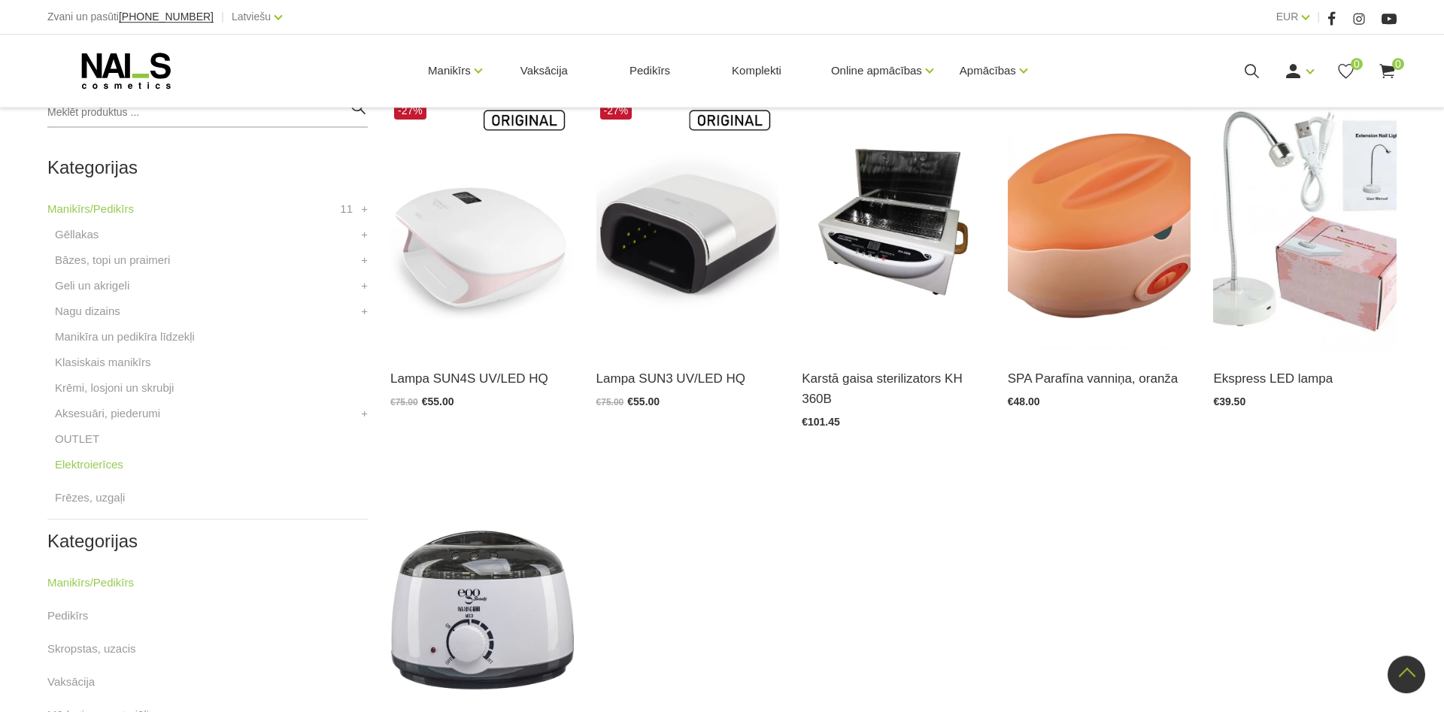
scroll to position [537, 0]
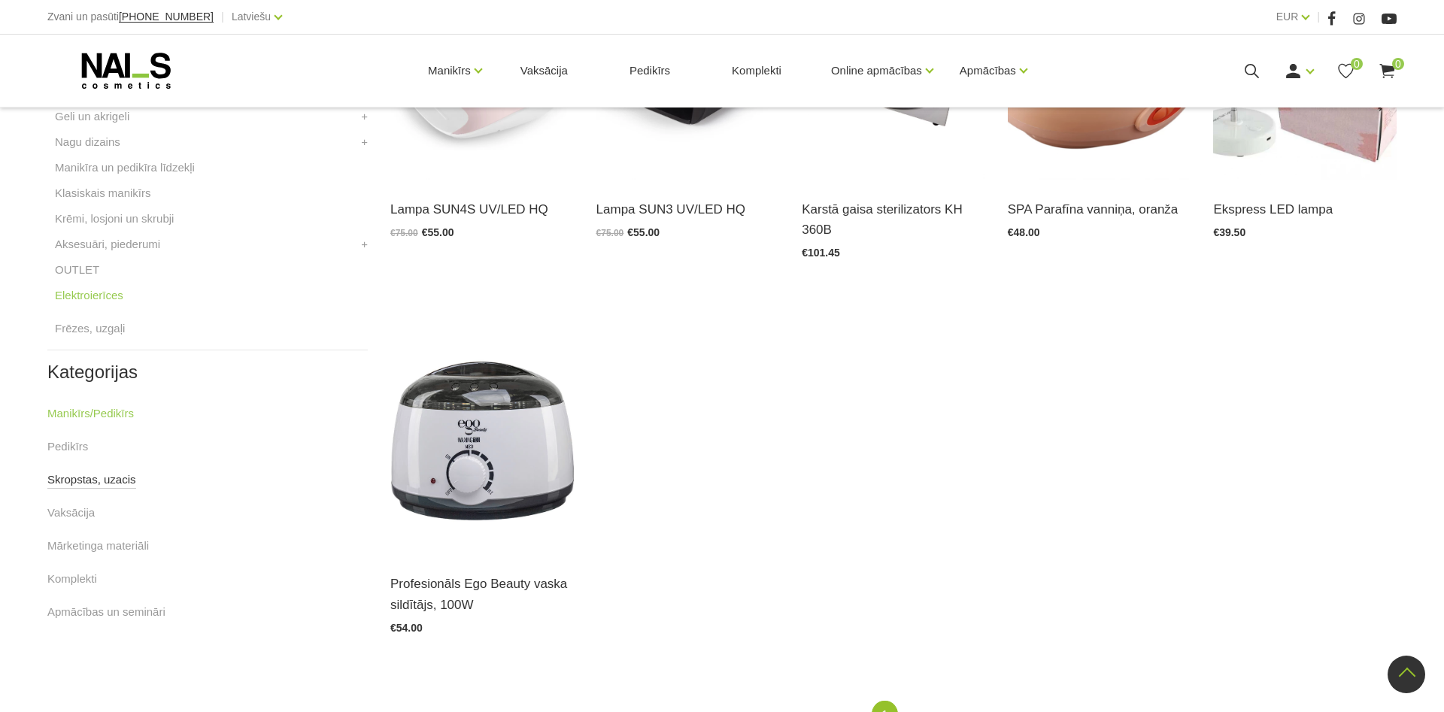
click at [80, 483] on link "Skropstas, uzacis" at bounding box center [91, 480] width 89 height 18
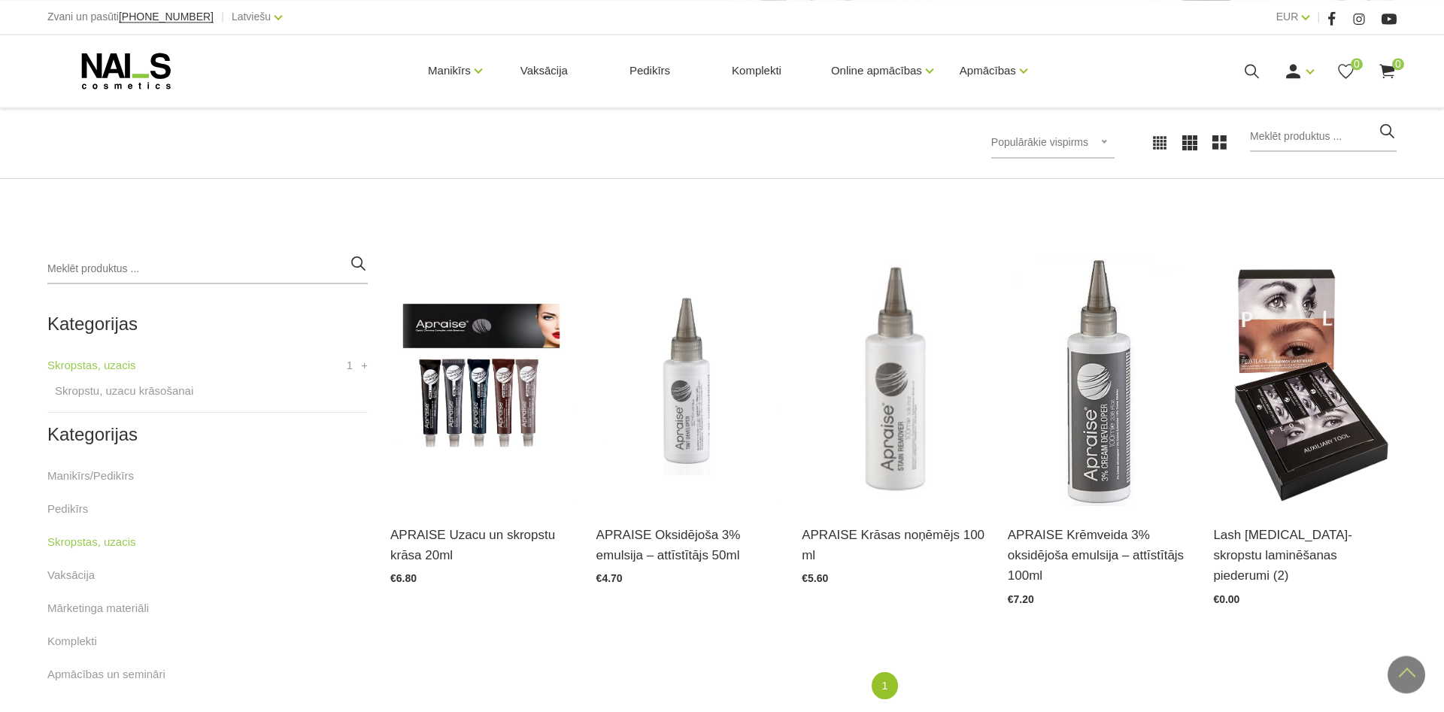
scroll to position [211, 0]
click at [103, 393] on link "Skropstu, uzacu krāsošanai" at bounding box center [124, 392] width 138 height 18
